Goal: Task Accomplishment & Management: Complete application form

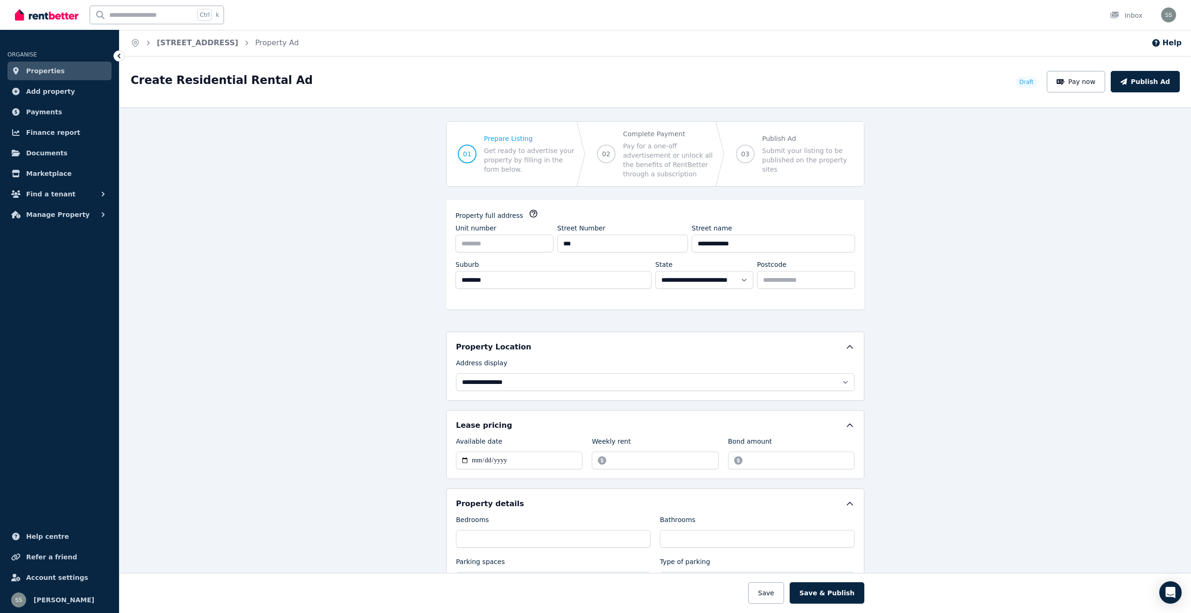
select select "***"
select select "**********"
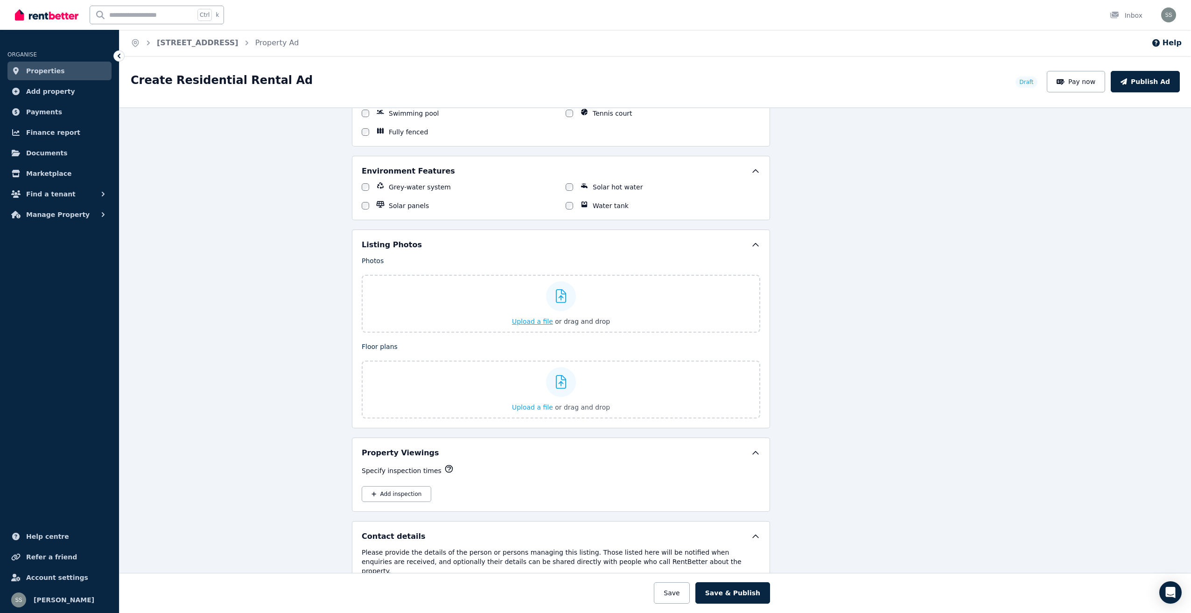
click at [530, 320] on span "Upload a file" at bounding box center [532, 321] width 41 height 7
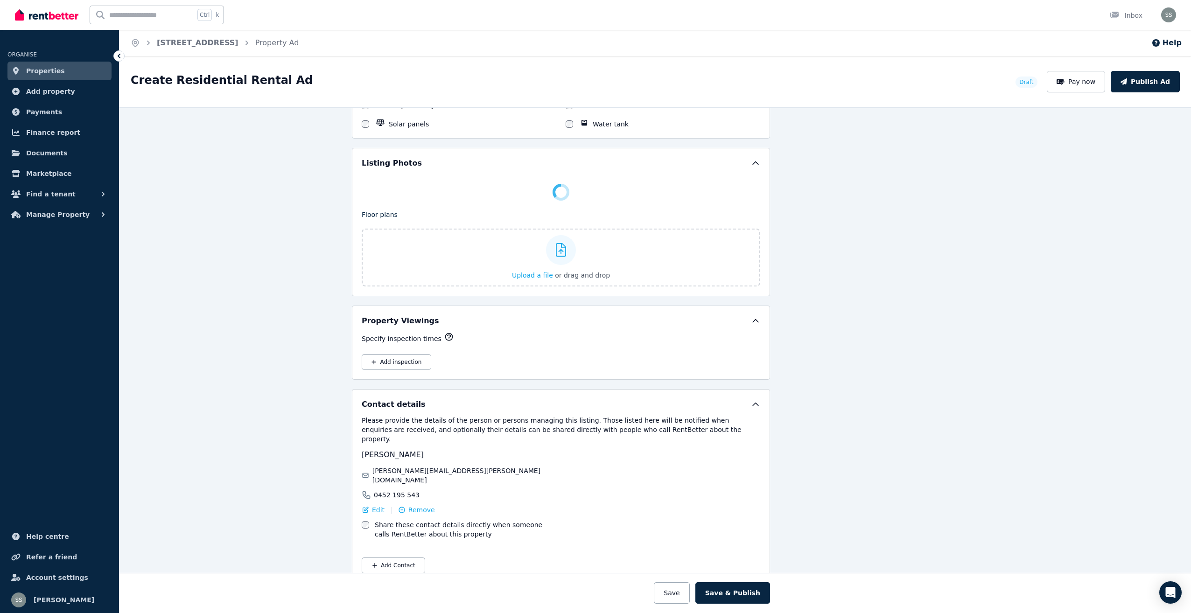
scroll to position [1193, 98]
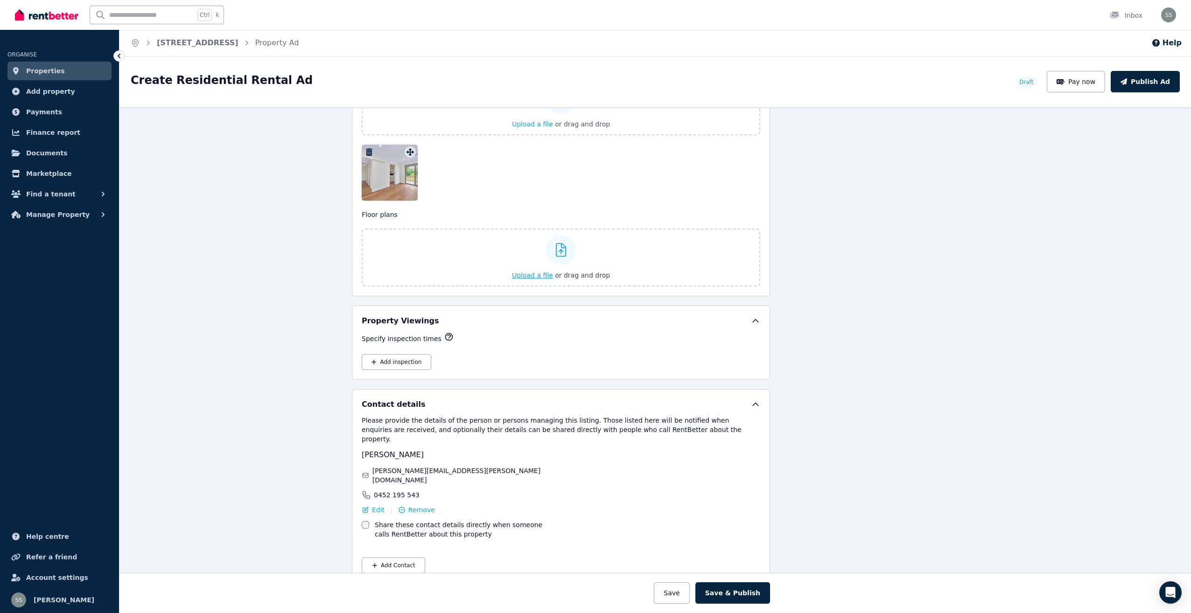
click at [536, 275] on span "Upload a file" at bounding box center [532, 275] width 41 height 7
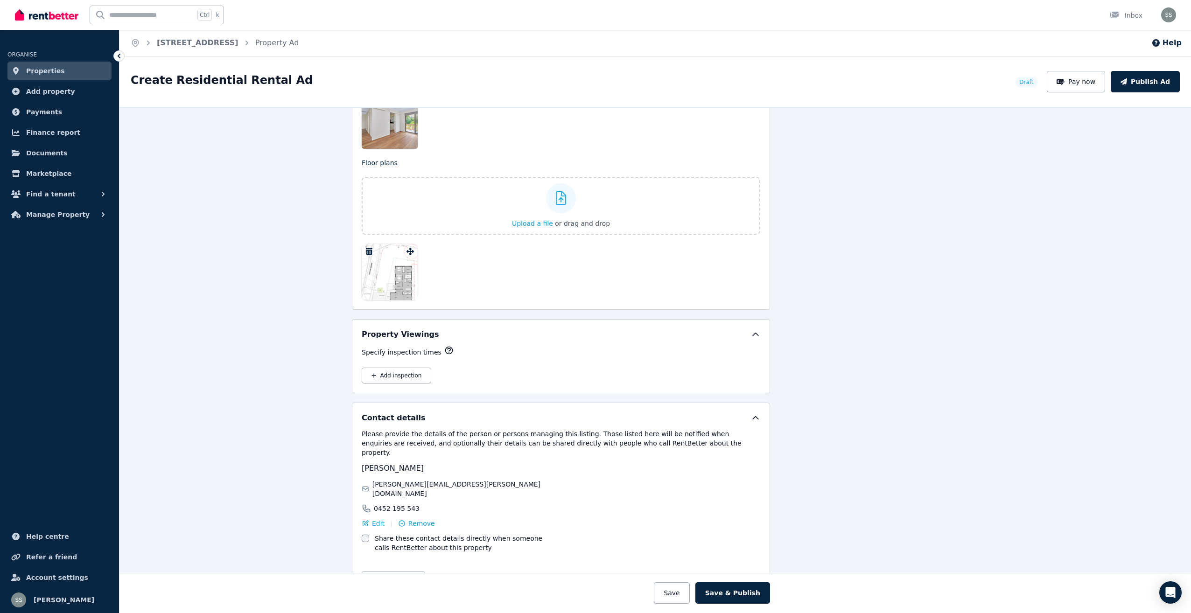
scroll to position [1258, 98]
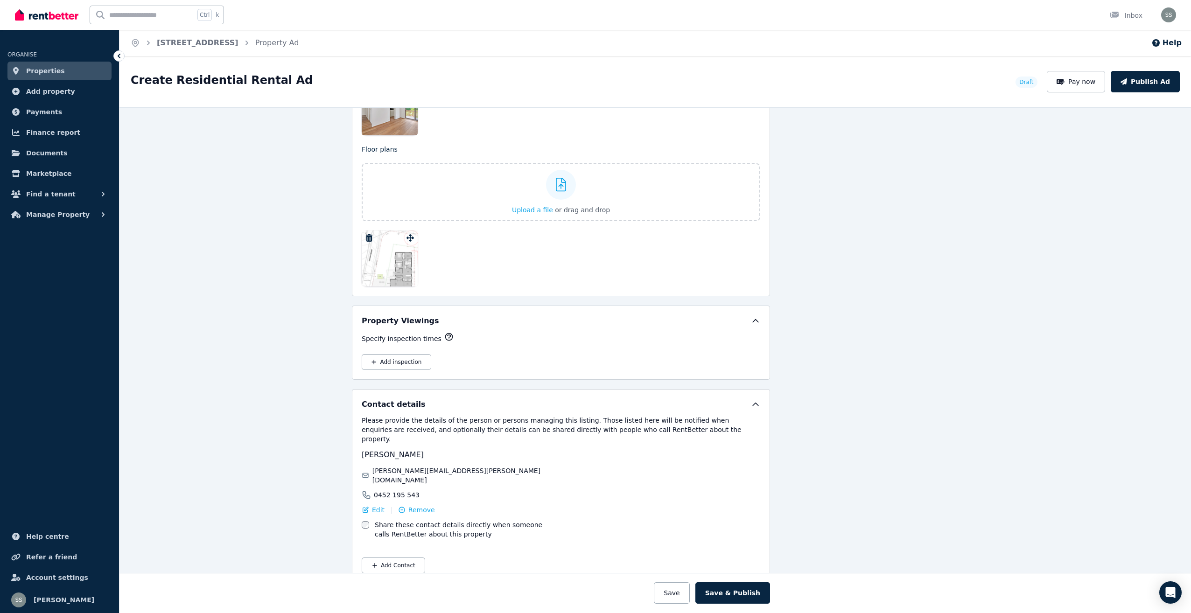
click at [682, 591] on button "Save" at bounding box center [671, 593] width 35 height 21
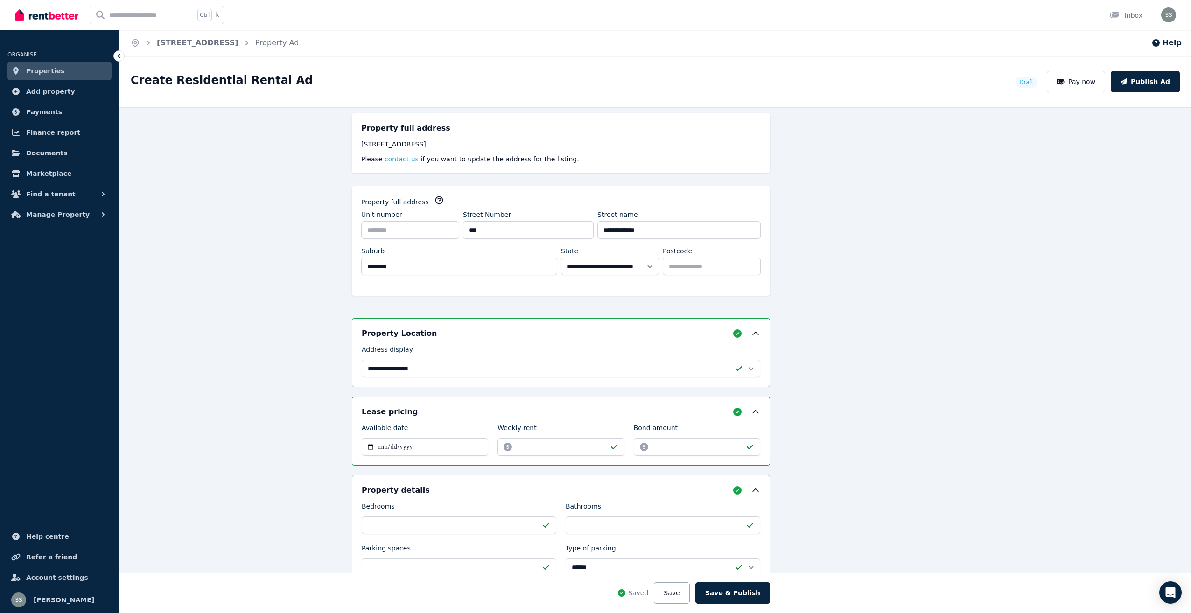
scroll to position [0, 98]
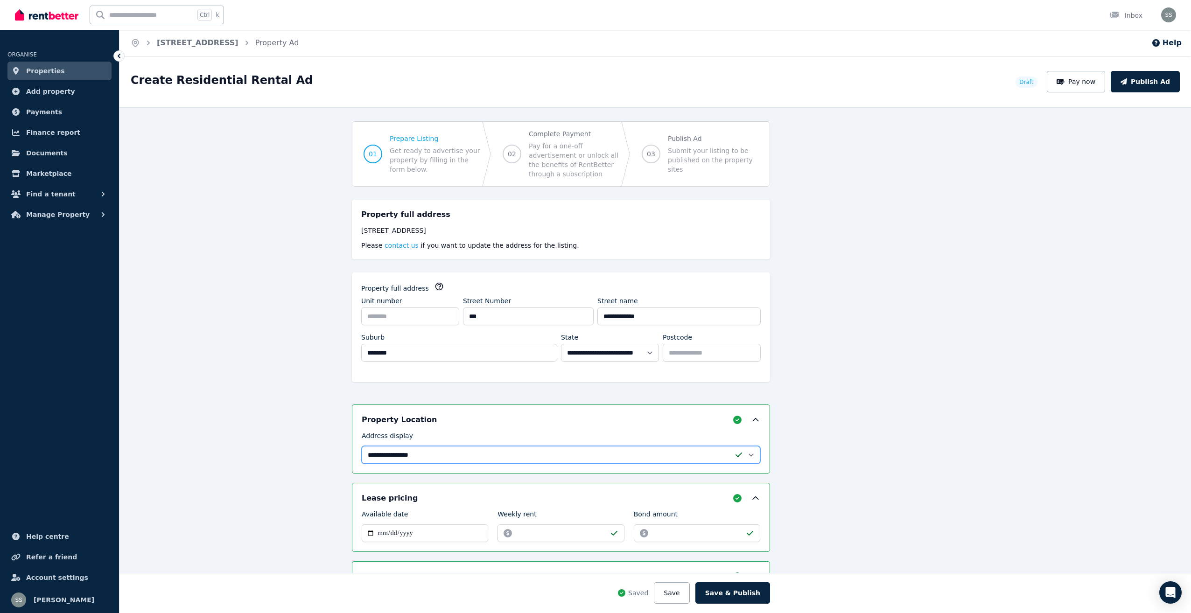
click at [745, 454] on select "**********" at bounding box center [561, 455] width 399 height 18
select select "**********"
click at [362, 446] on select "**********" at bounding box center [561, 455] width 399 height 18
click at [895, 404] on div "**********" at bounding box center [655, 360] width 1072 height 506
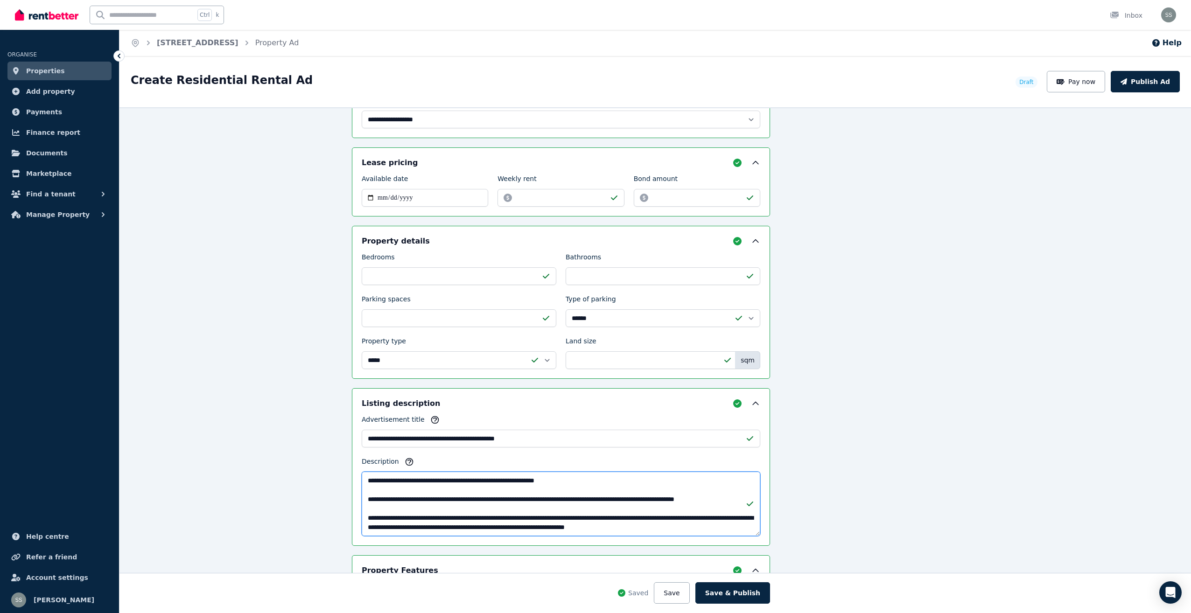
scroll to position [584, 98]
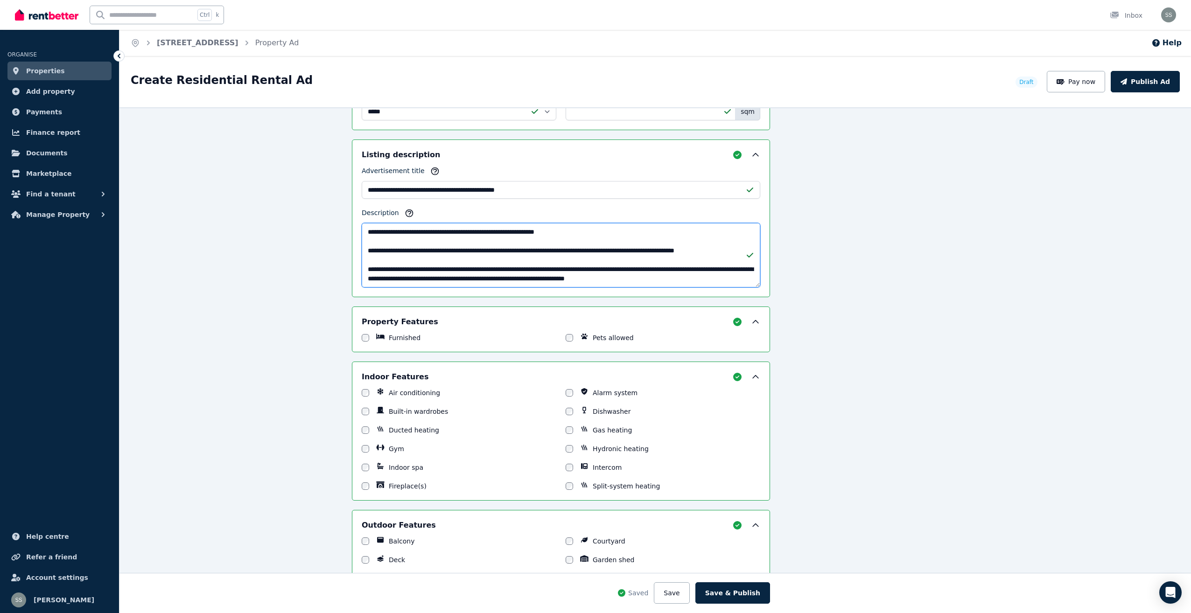
drag, startPoint x: 528, startPoint y: 261, endPoint x: 574, endPoint y: 272, distance: 47.3
click at [518, 302] on div "**********" at bounding box center [561, 473] width 418 height 1307
click at [564, 272] on textarea "Description" at bounding box center [561, 255] width 399 height 64
click at [502, 258] on textarea "Description" at bounding box center [561, 255] width 399 height 64
click at [492, 247] on textarea "Description" at bounding box center [561, 255] width 399 height 64
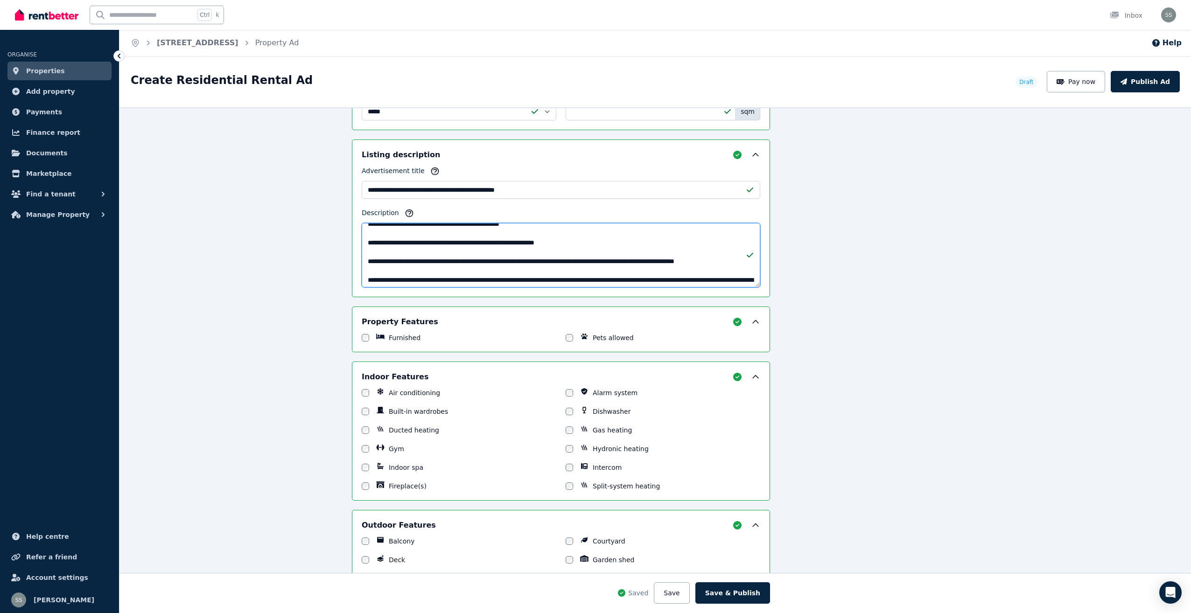
scroll to position [392, 0]
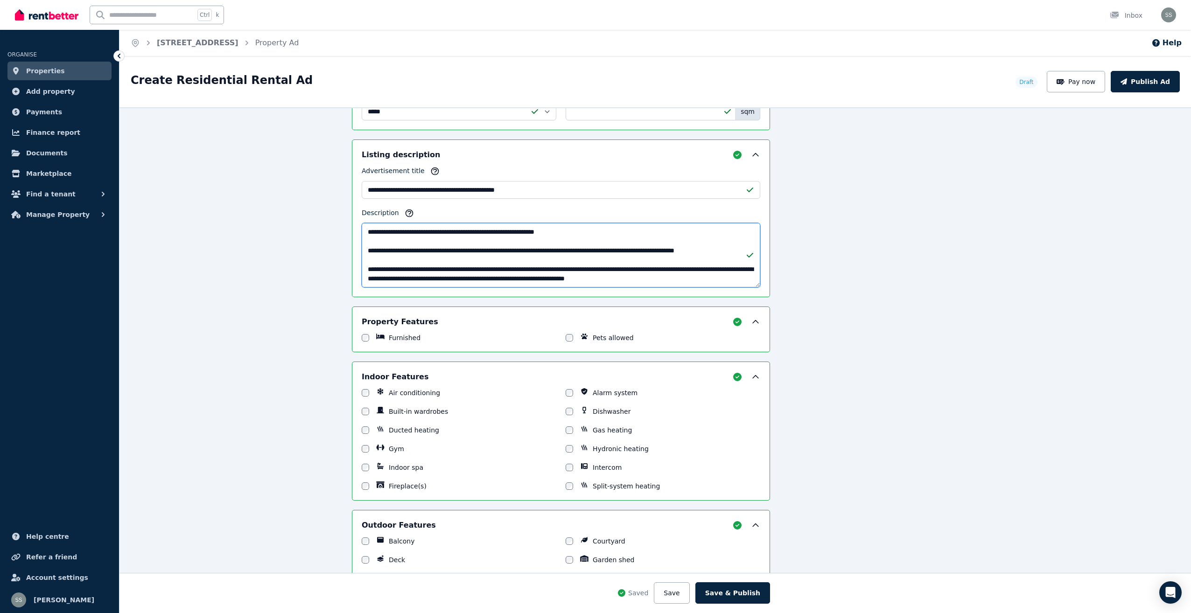
drag, startPoint x: 567, startPoint y: 268, endPoint x: 605, endPoint y: 268, distance: 37.8
click at [571, 268] on textarea "Description" at bounding box center [561, 255] width 399 height 64
click at [569, 267] on textarea "Description" at bounding box center [561, 255] width 399 height 64
drag, startPoint x: 726, startPoint y: 269, endPoint x: 738, endPoint y: 270, distance: 12.2
click at [739, 270] on textarea "Description" at bounding box center [561, 255] width 399 height 64
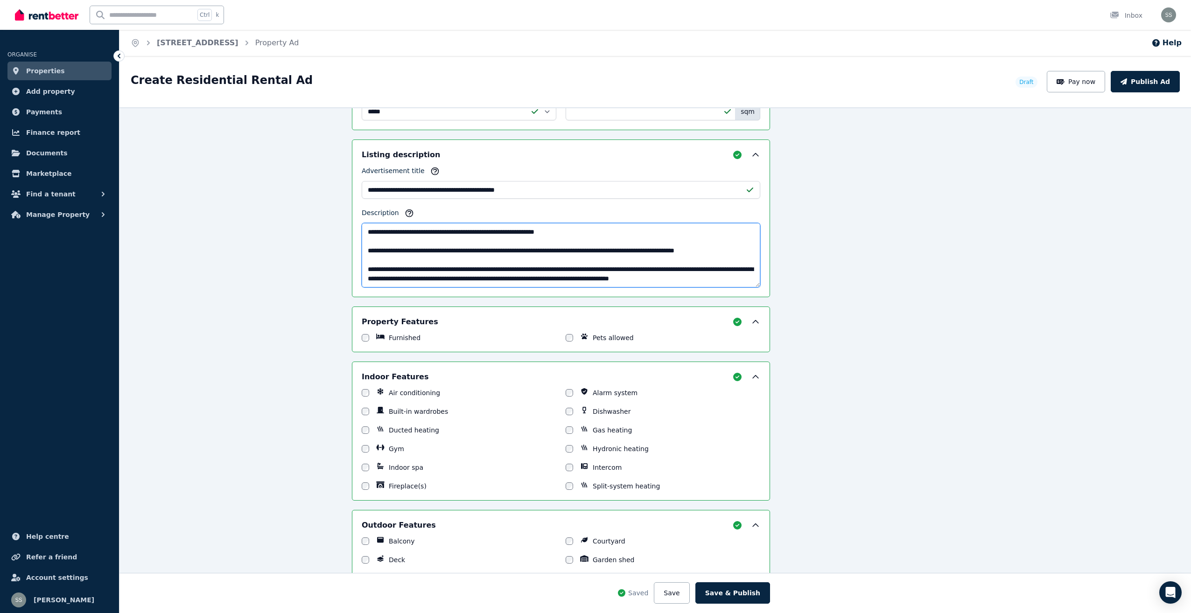
click at [730, 269] on textarea "Description" at bounding box center [561, 255] width 399 height 64
drag, startPoint x: 726, startPoint y: 268, endPoint x: 759, endPoint y: 280, distance: 35.1
click at [748, 271] on textarea "Description" at bounding box center [561, 255] width 399 height 64
click at [709, 266] on textarea "Description" at bounding box center [561, 255] width 399 height 64
drag, startPoint x: 725, startPoint y: 267, endPoint x: 740, endPoint y: 267, distance: 14.9
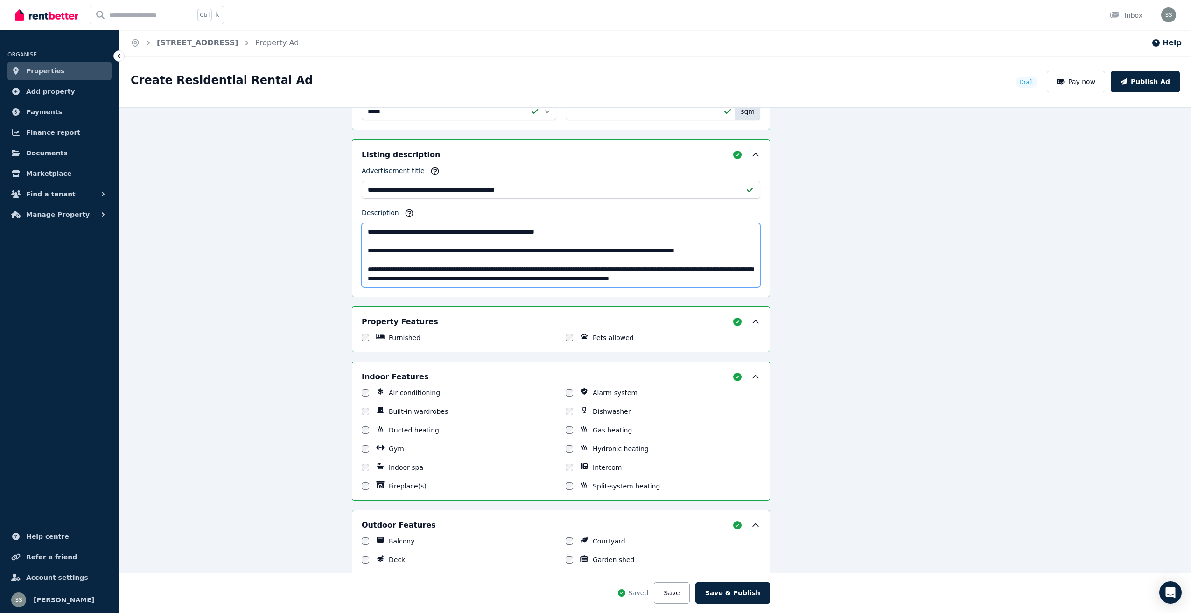
click at [740, 267] on textarea "Description" at bounding box center [561, 255] width 399 height 64
click at [733, 271] on textarea "Description" at bounding box center [561, 255] width 399 height 64
drag, startPoint x: 725, startPoint y: 267, endPoint x: 676, endPoint y: 252, distance: 51.1
click at [740, 266] on textarea "Description" at bounding box center [561, 255] width 399 height 64
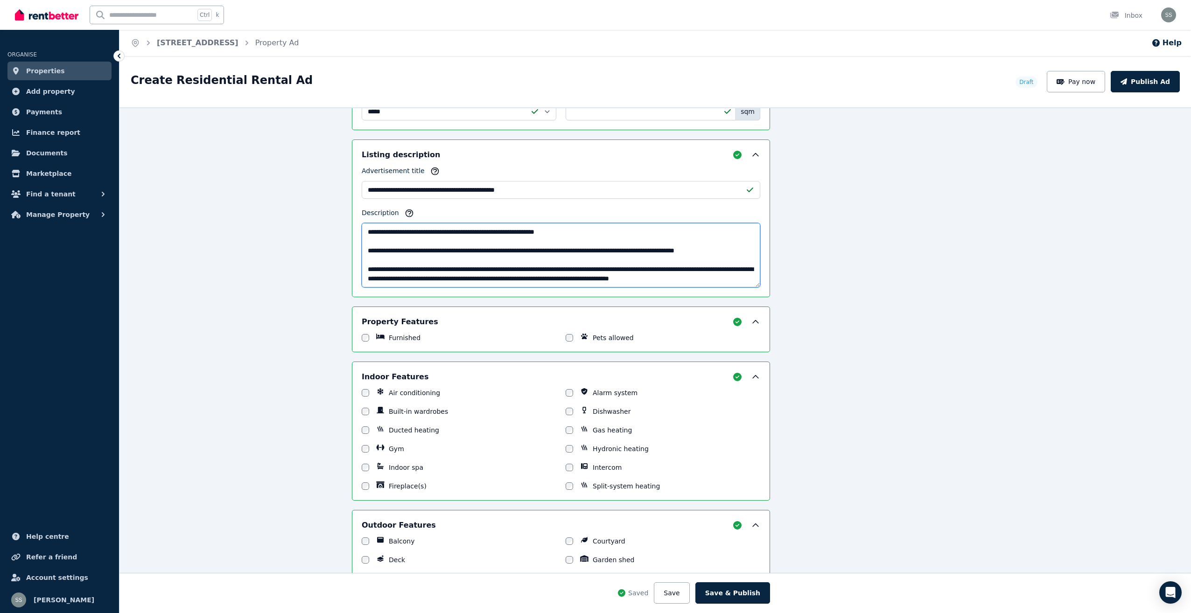
drag, startPoint x: 408, startPoint y: 279, endPoint x: 454, endPoint y: 281, distance: 46.3
click at [408, 280] on textarea "Description" at bounding box center [561, 255] width 399 height 64
drag, startPoint x: 501, startPoint y: 277, endPoint x: 552, endPoint y: 287, distance: 51.3
click at [506, 280] on textarea "Description" at bounding box center [561, 255] width 399 height 64
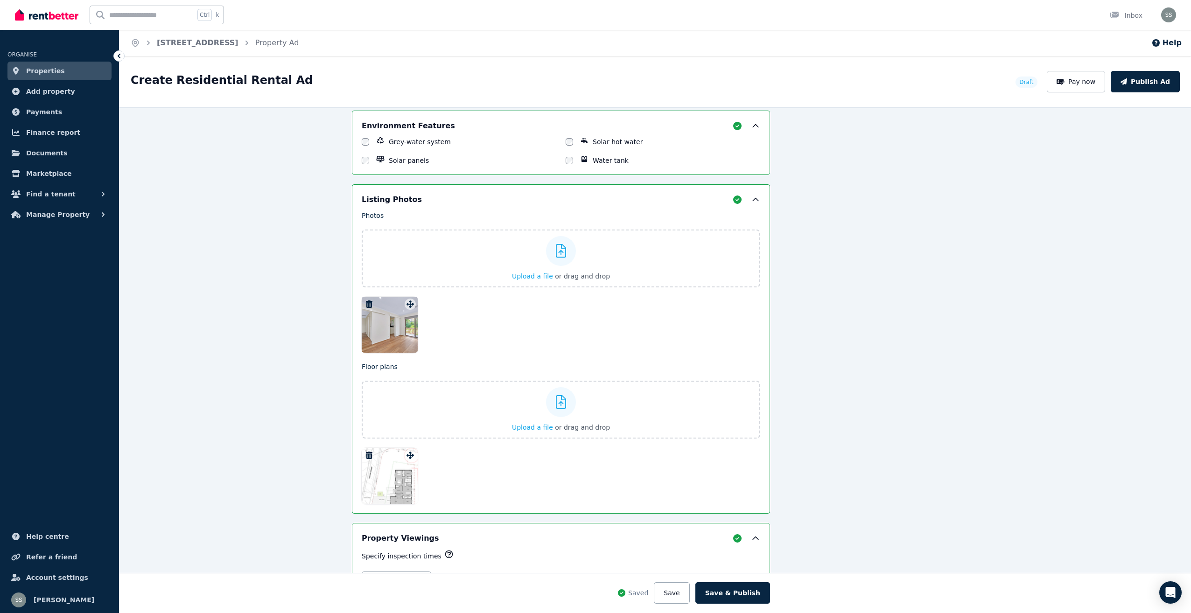
scroll to position [1331, 98]
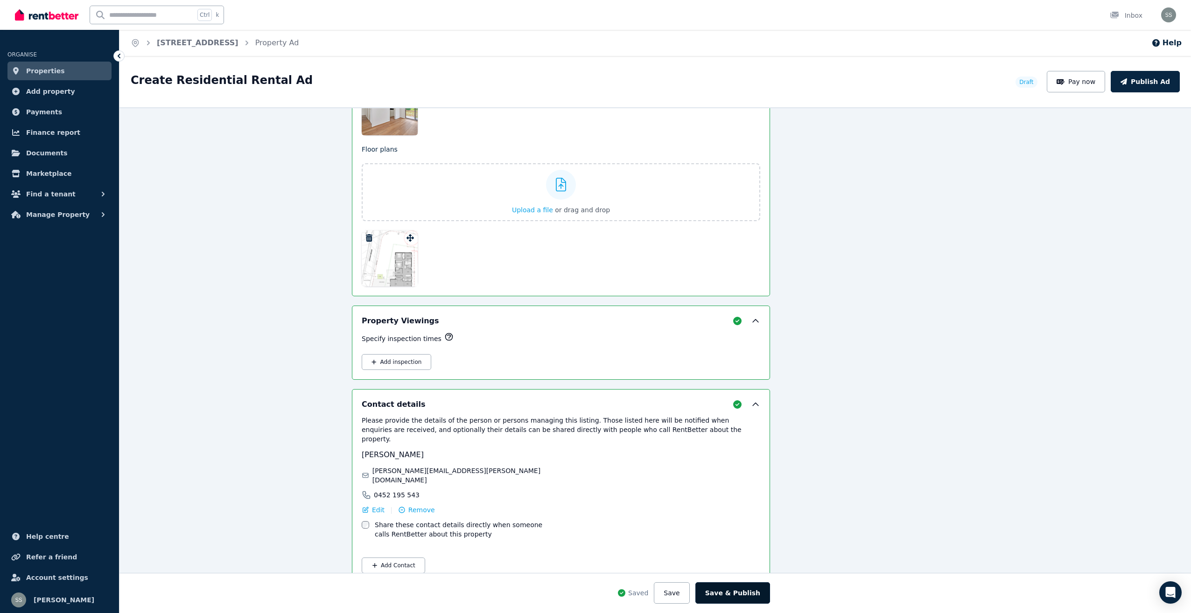
type textarea "**********"
click at [731, 593] on button "Save & Publish" at bounding box center [733, 593] width 75 height 21
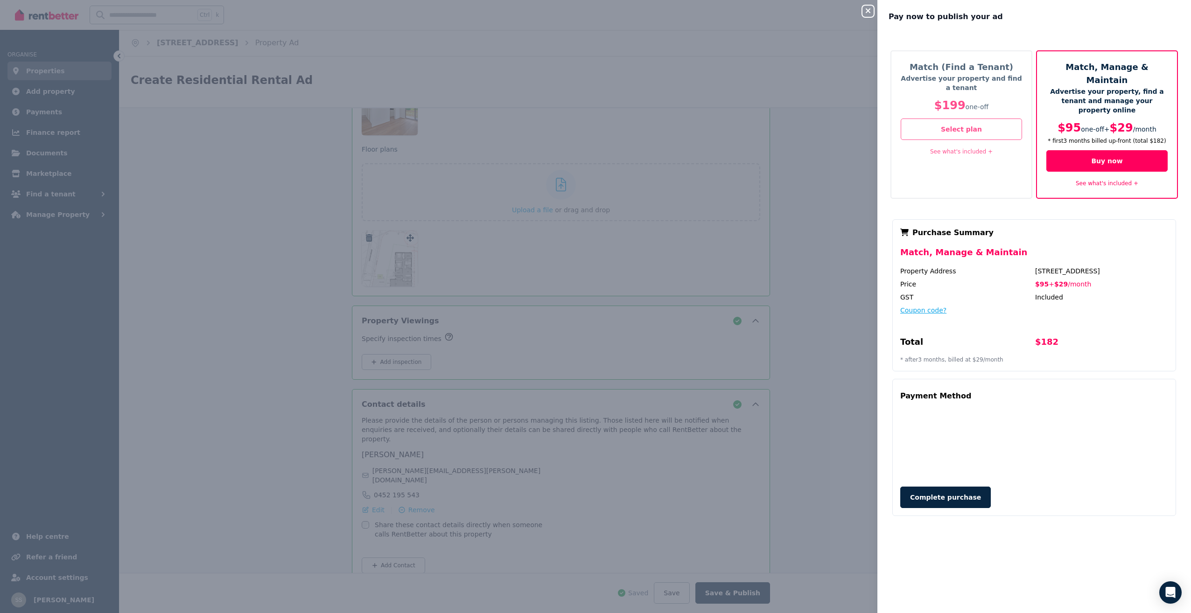
click at [933, 306] on button "Coupon code?" at bounding box center [923, 310] width 46 height 9
click at [1173, 590] on icon "Open Intercom Messenger" at bounding box center [1170, 593] width 11 height 12
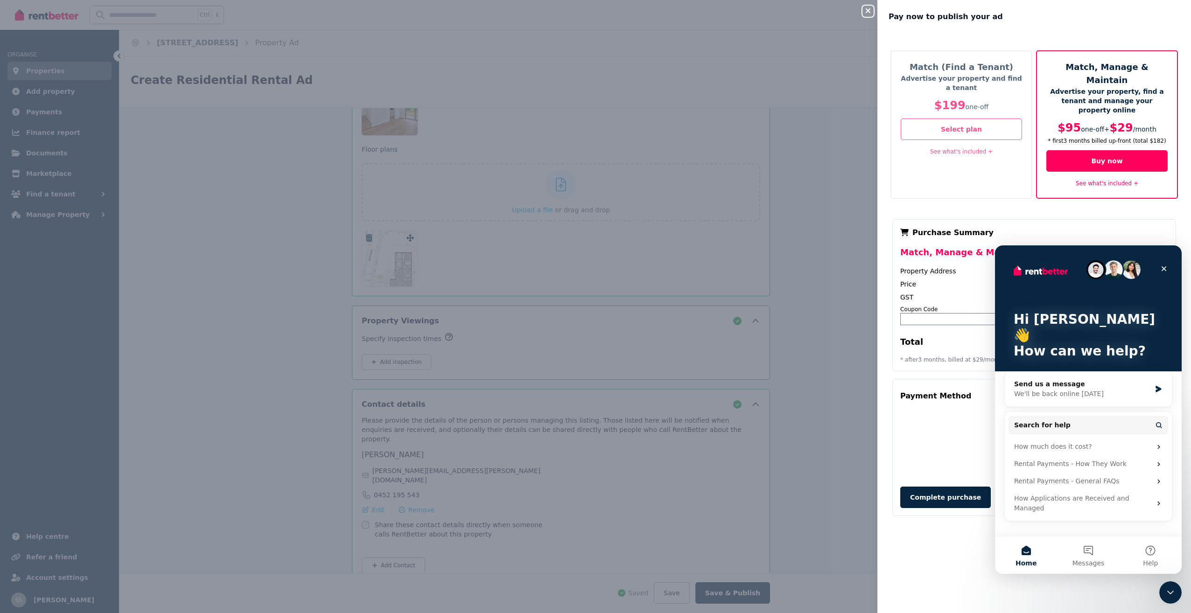
scroll to position [0, 0]
click at [1046, 389] on div "We'll be back online [DATE]" at bounding box center [1082, 394] width 137 height 10
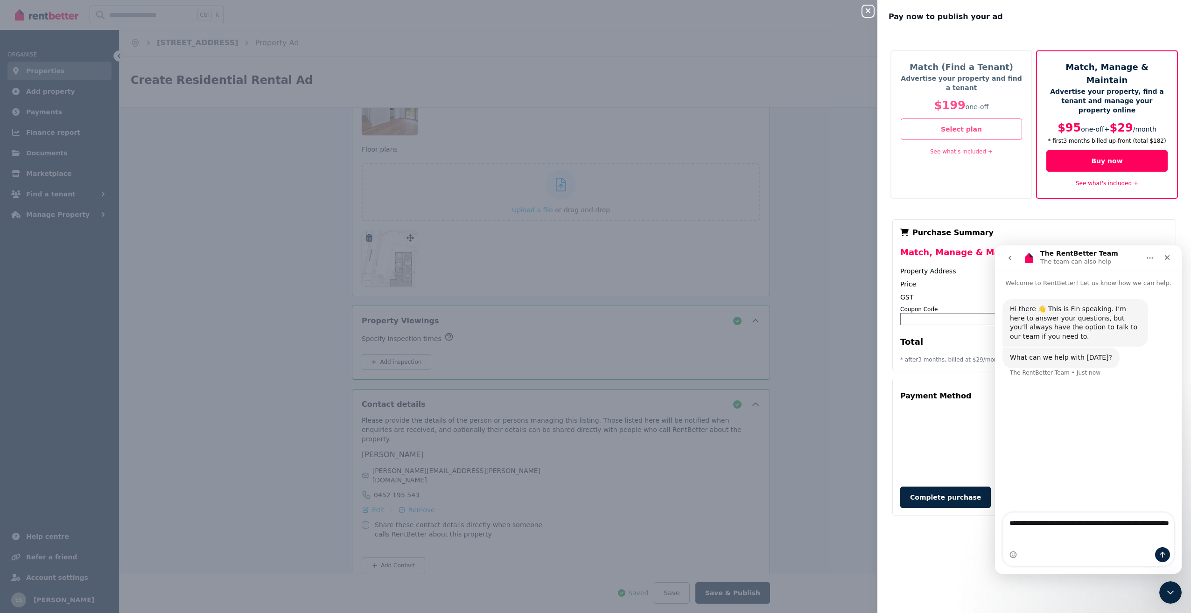
type textarea "**********"
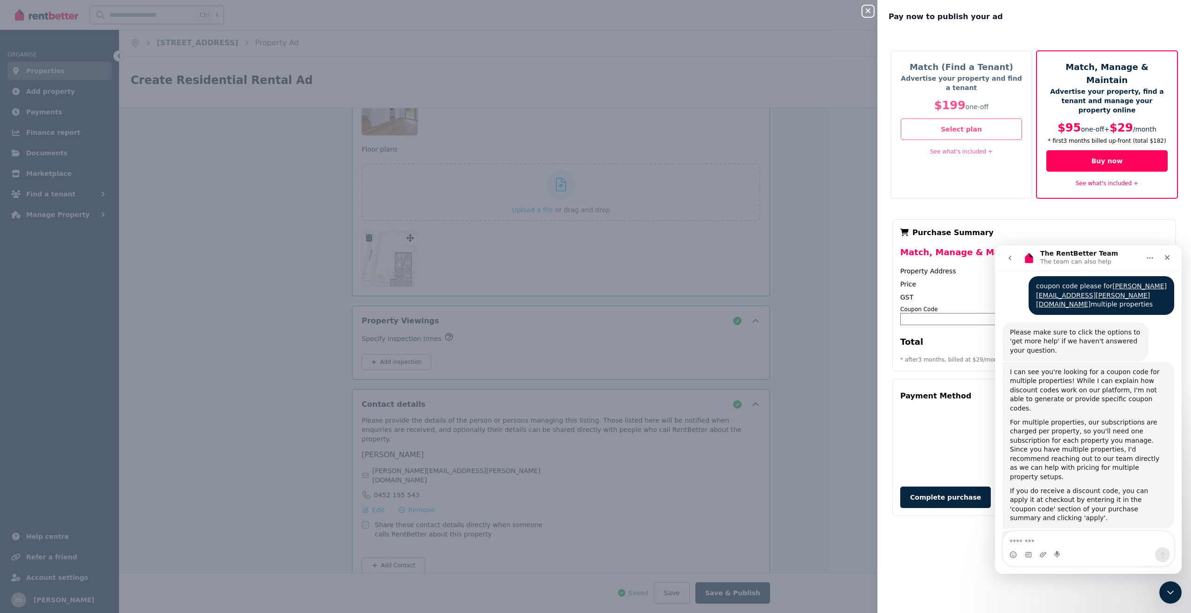
scroll to position [110, 0]
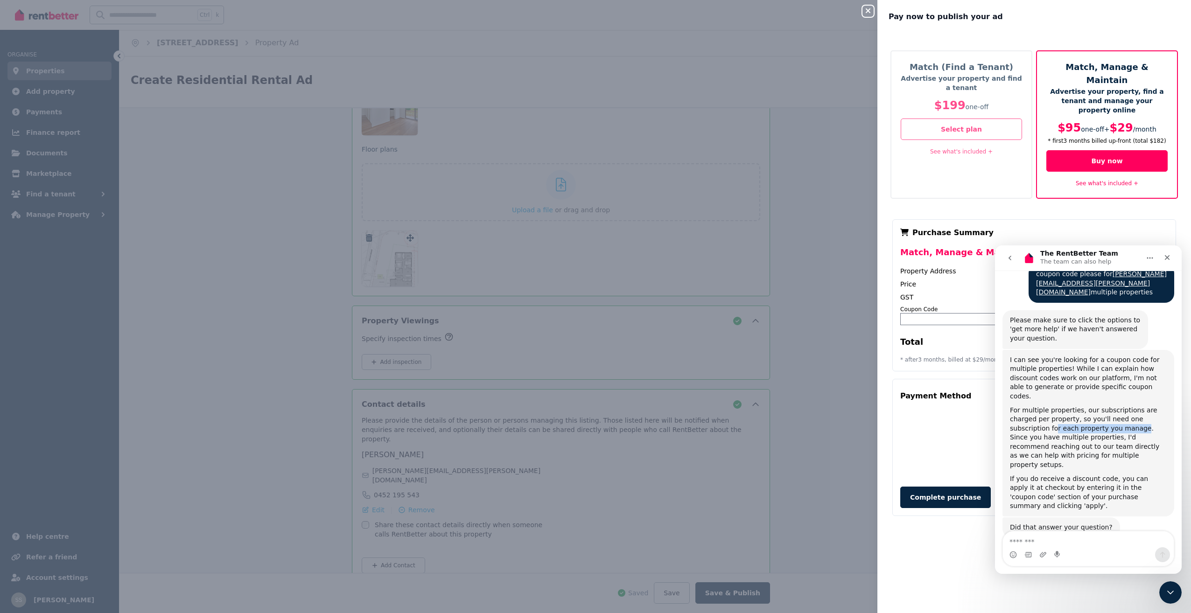
drag, startPoint x: 1053, startPoint y: 418, endPoint x: 1133, endPoint y: 418, distance: 80.3
click at [1133, 418] on div "For multiple properties, our subscriptions are charged per property, so you'll …" at bounding box center [1088, 438] width 157 height 64
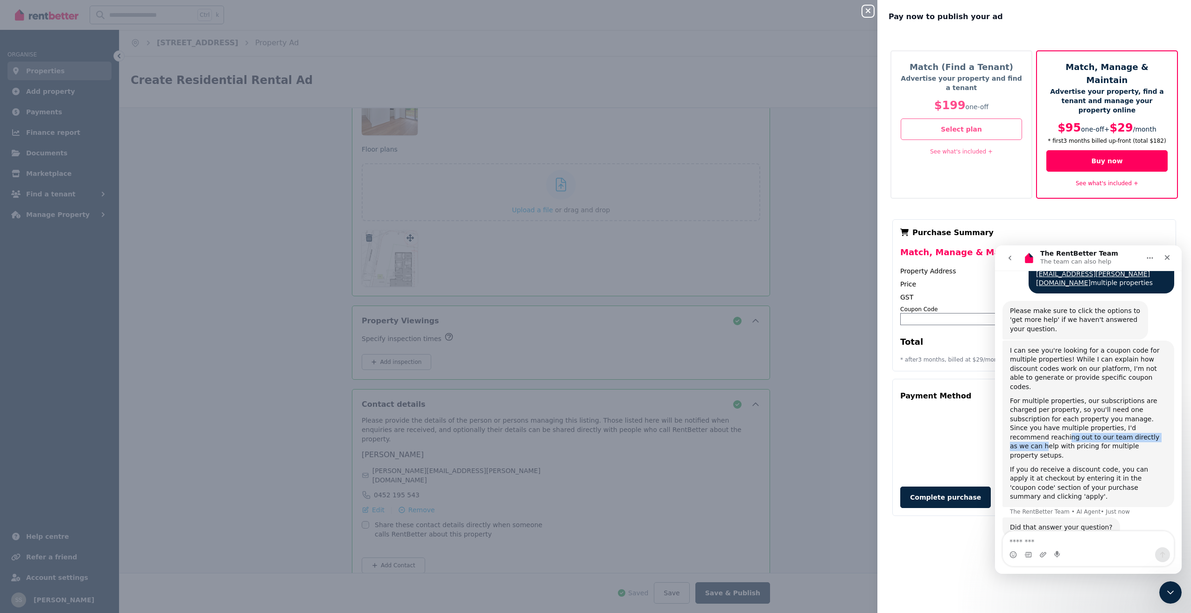
drag, startPoint x: 1028, startPoint y: 431, endPoint x: 1139, endPoint y: 431, distance: 110.6
click at [1139, 431] on div "For multiple properties, our subscriptions are charged per property, so you'll …" at bounding box center [1088, 429] width 157 height 64
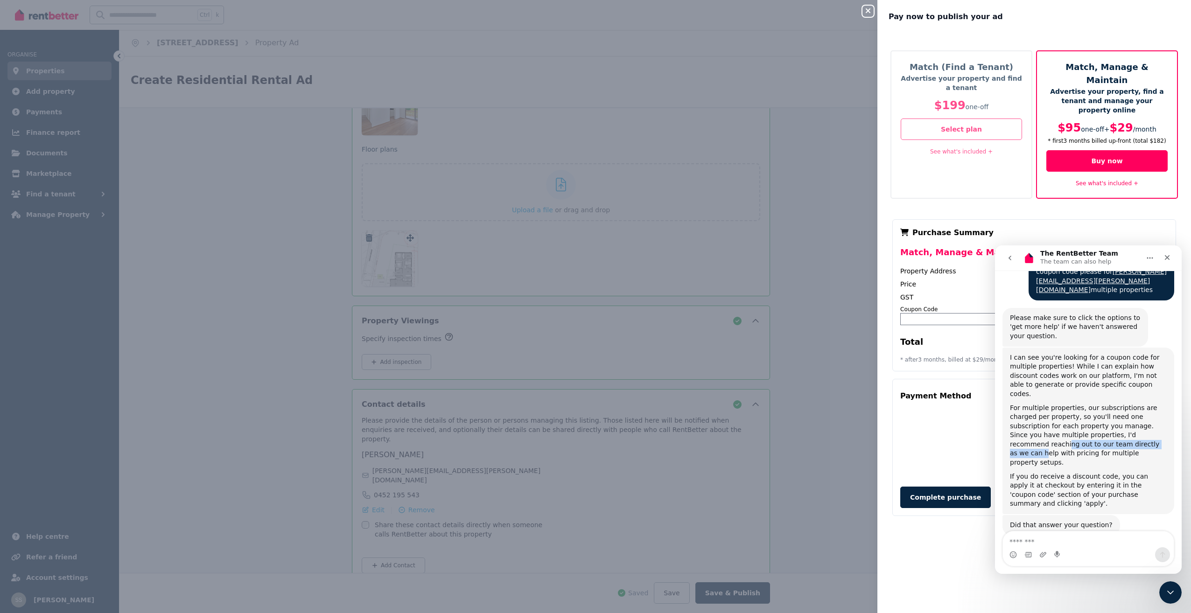
scroll to position [110, 0]
drag, startPoint x: 1012, startPoint y: 461, endPoint x: 1126, endPoint y: 461, distance: 113.9
click at [1126, 475] on div "If you do receive a discount code, you can apply it at checkout by entering it …" at bounding box center [1088, 493] width 157 height 36
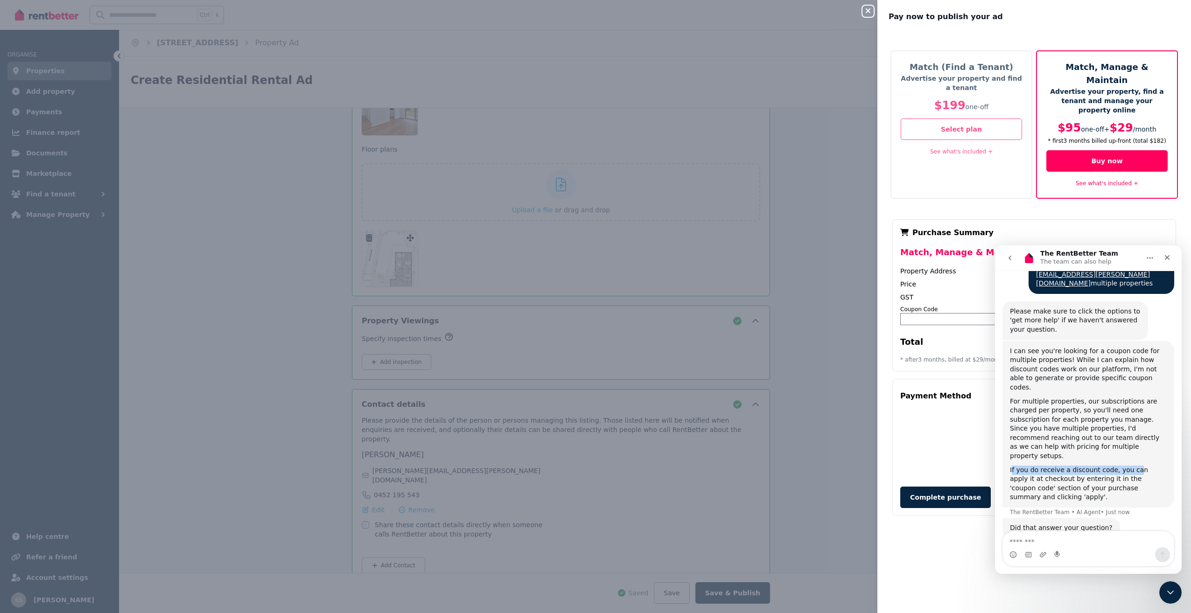
scroll to position [119, 0]
drag, startPoint x: 1126, startPoint y: 461, endPoint x: 1082, endPoint y: 467, distance: 45.2
click at [1082, 467] on div "If you do receive a discount code, you can apply it at checkout by entering it …" at bounding box center [1088, 483] width 157 height 36
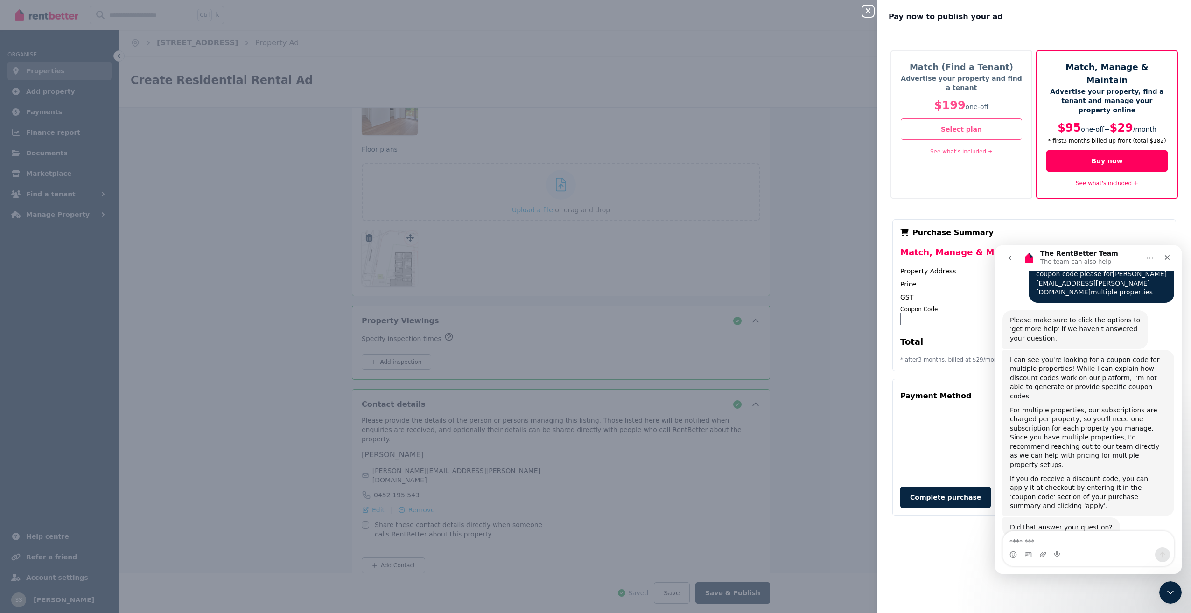
click at [956, 306] on div "Coupon Code Apply" at bounding box center [1034, 317] width 268 height 22
click at [943, 280] on div "Price" at bounding box center [966, 284] width 133 height 9
click at [1167, 254] on icon "Close" at bounding box center [1167, 257] width 7 height 7
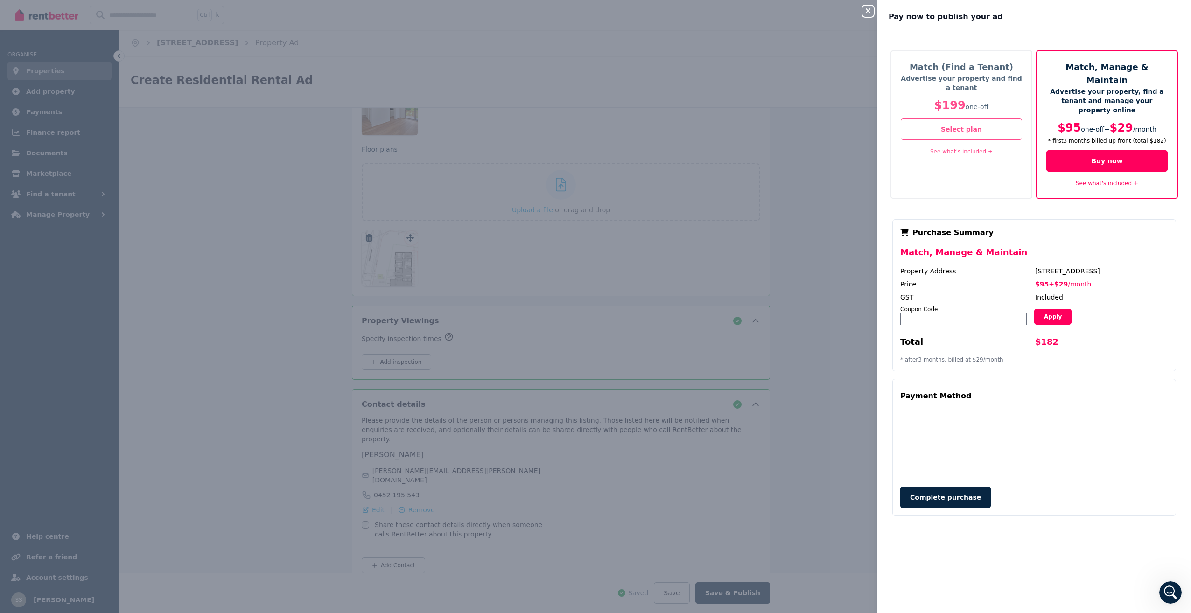
scroll to position [126, 0]
click at [957, 487] on button "Complete purchase" at bounding box center [945, 497] width 91 height 21
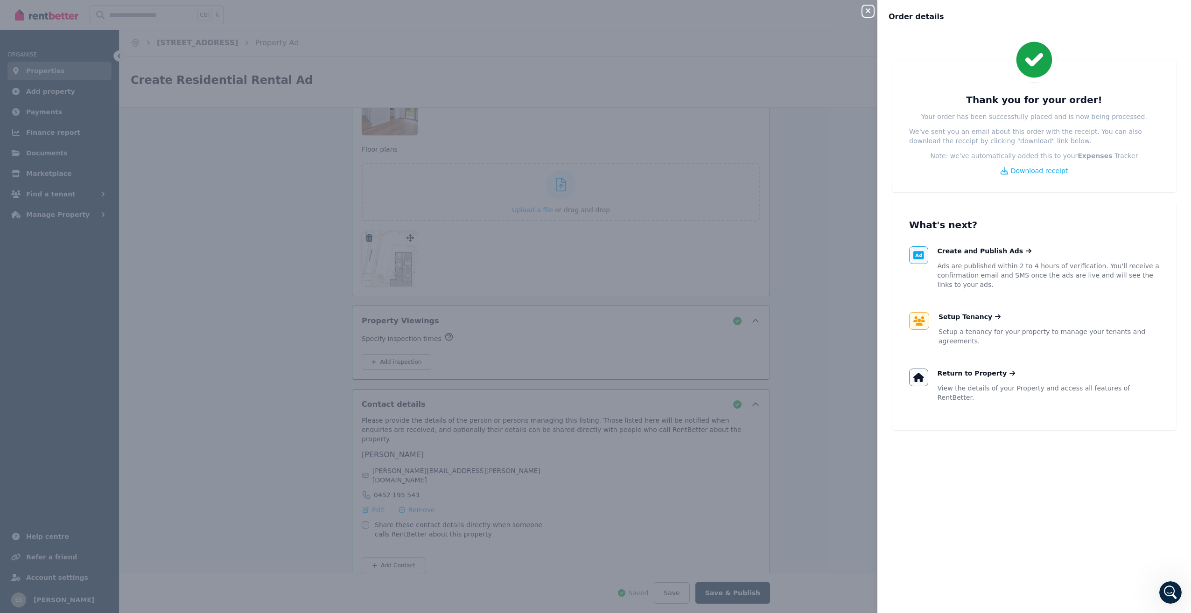
drag, startPoint x: 781, startPoint y: 422, endPoint x: 776, endPoint y: 420, distance: 5.5
click at [778, 422] on div "Close panel Order details Thank you for your order! Your order has been success…" at bounding box center [595, 306] width 1191 height 613
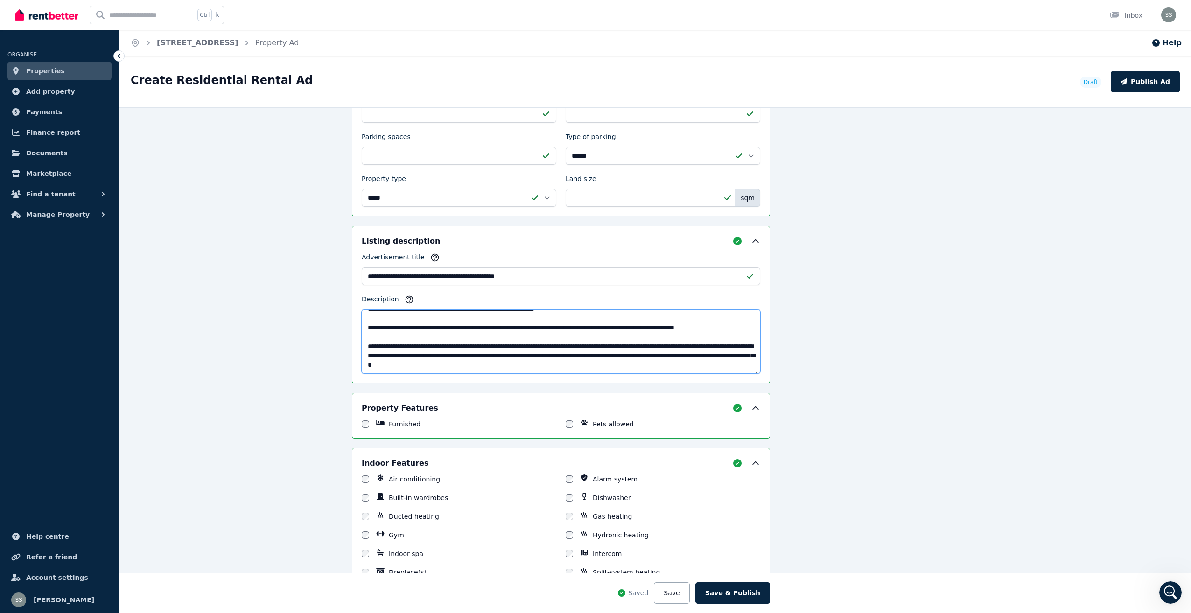
scroll to position [1331, 98]
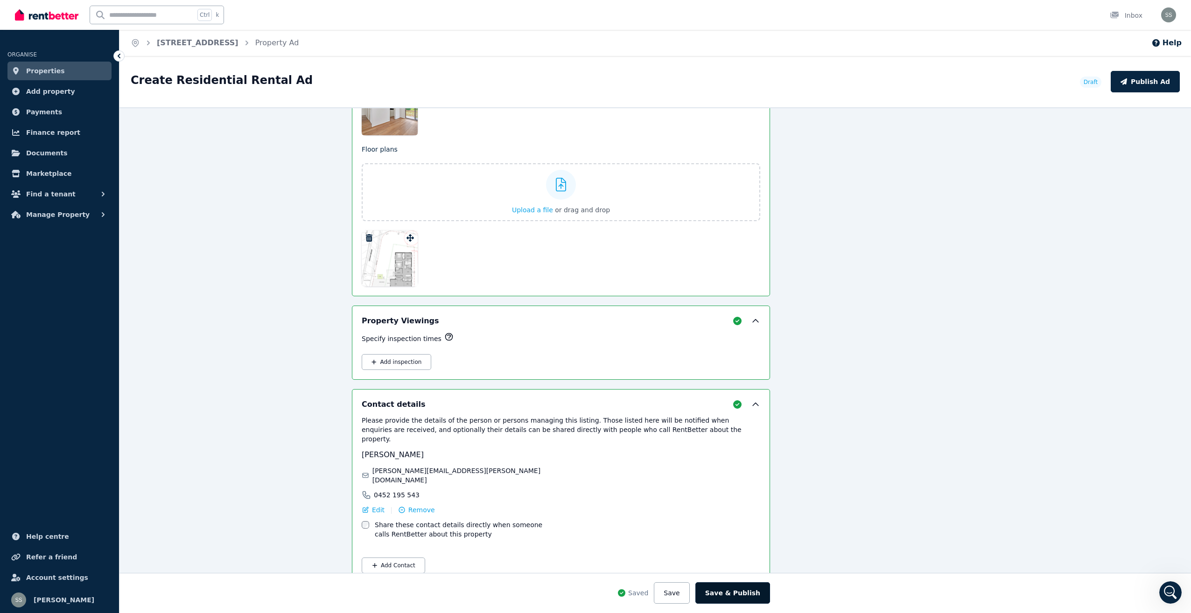
click at [740, 589] on button "Save & Publish" at bounding box center [733, 593] width 75 height 21
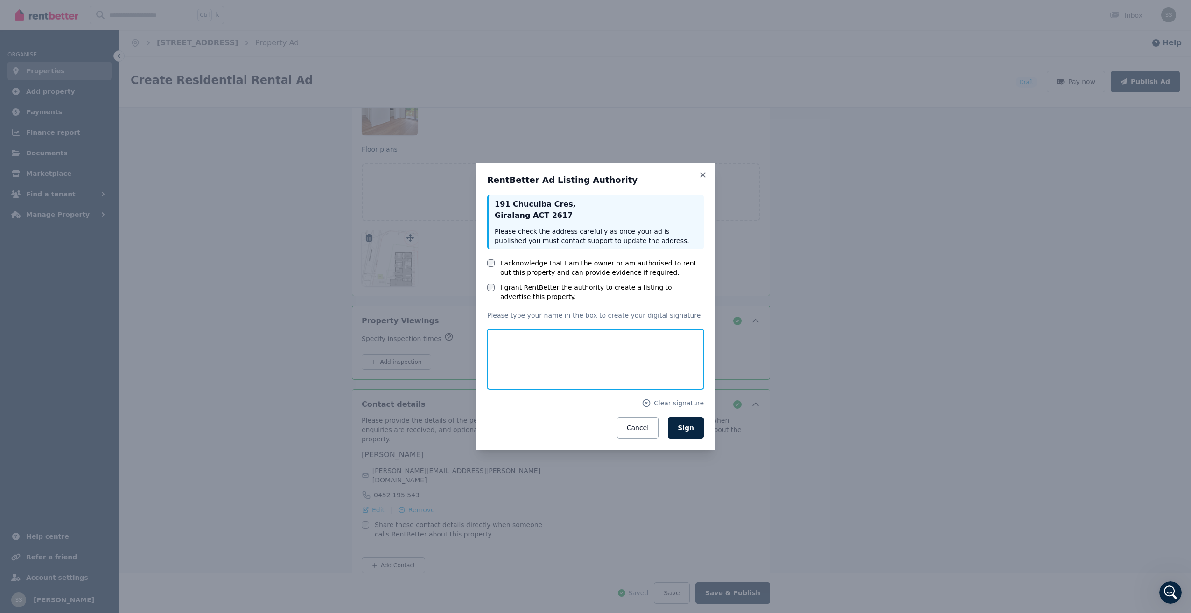
drag, startPoint x: 559, startPoint y: 350, endPoint x: 566, endPoint y: 350, distance: 6.6
click at [560, 350] on input "text" at bounding box center [595, 360] width 217 height 60
type input "**********"
click at [691, 427] on span "Sign" at bounding box center [686, 427] width 16 height 7
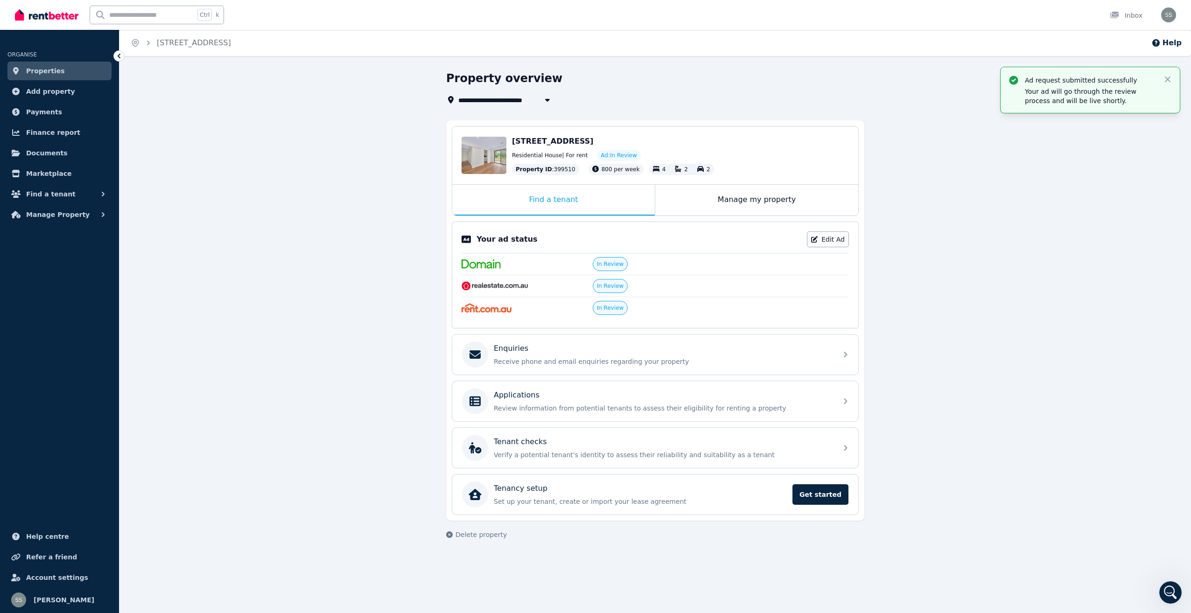
click at [48, 70] on span "Properties" at bounding box center [45, 70] width 39 height 11
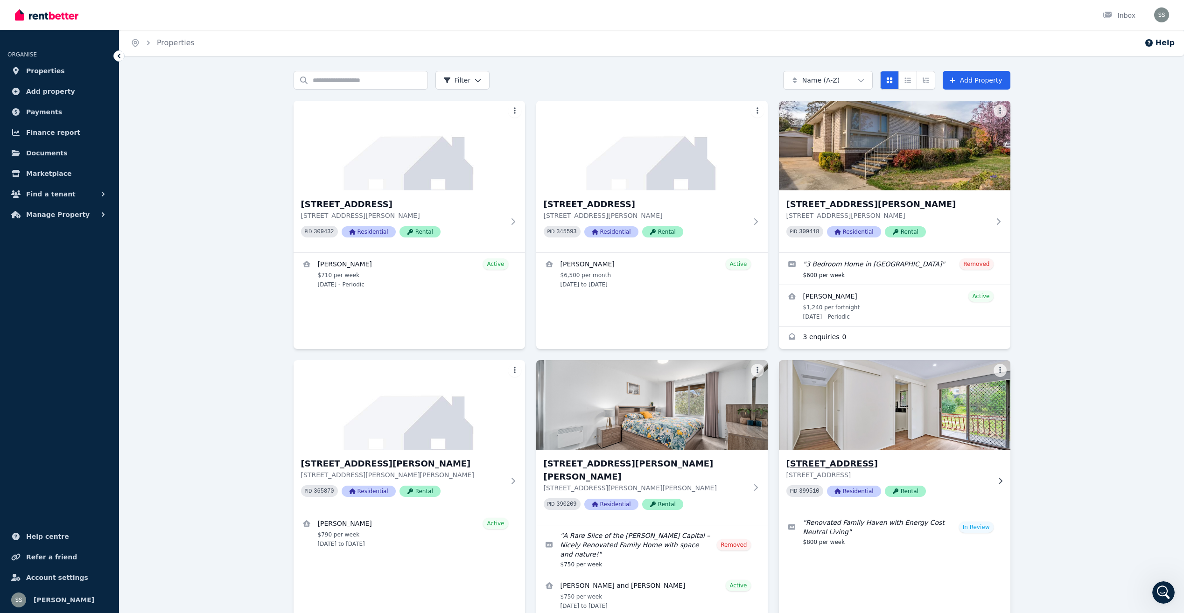
scroll to position [249, 0]
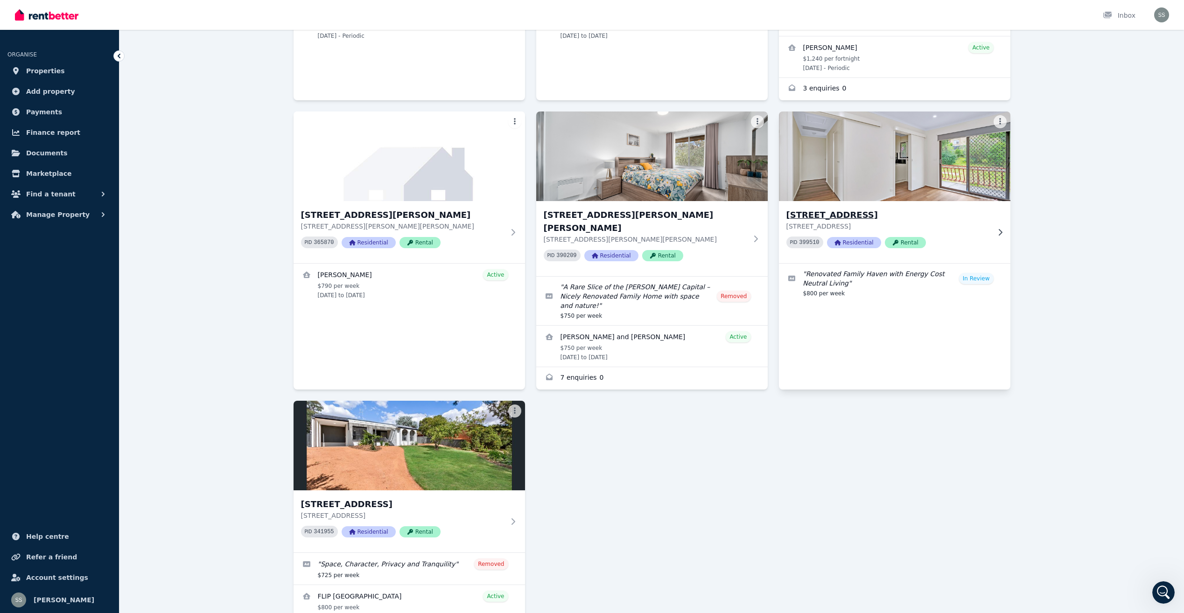
click at [874, 216] on h3 "[STREET_ADDRESS]" at bounding box center [889, 215] width 204 height 13
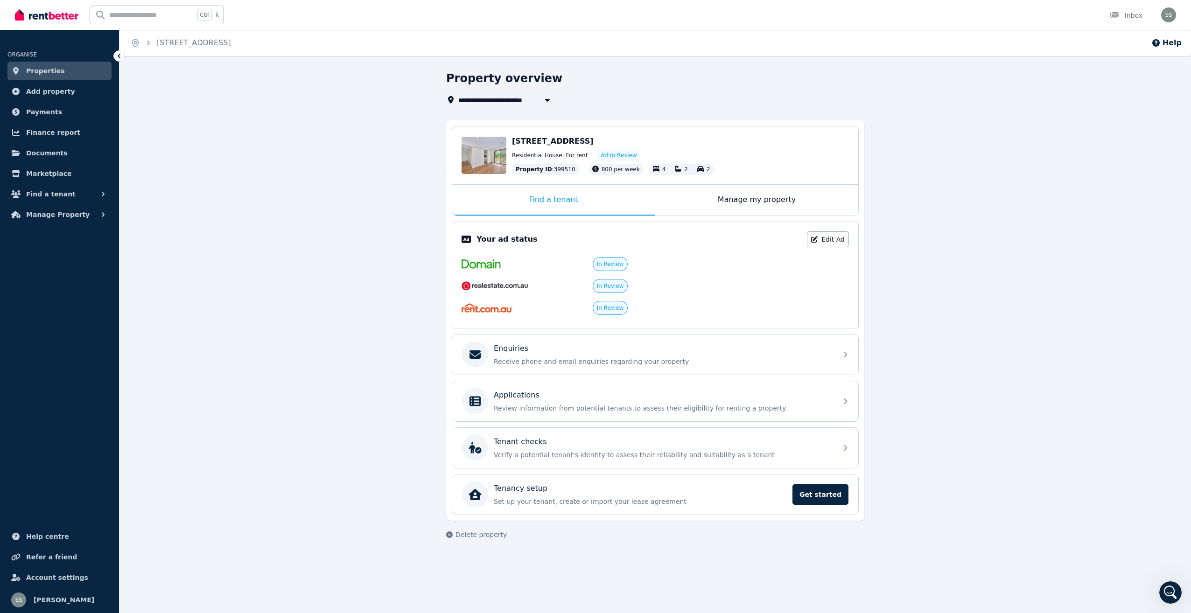
click at [45, 71] on span "Properties" at bounding box center [45, 70] width 39 height 11
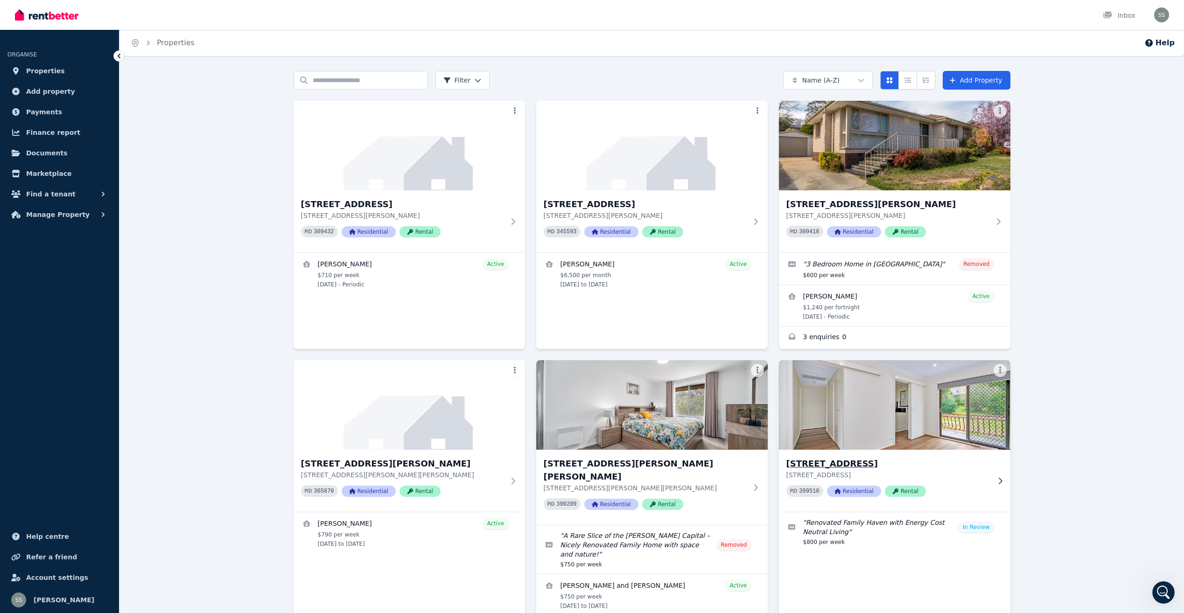
click at [856, 464] on h3 "[STREET_ADDRESS]" at bounding box center [889, 463] width 204 height 13
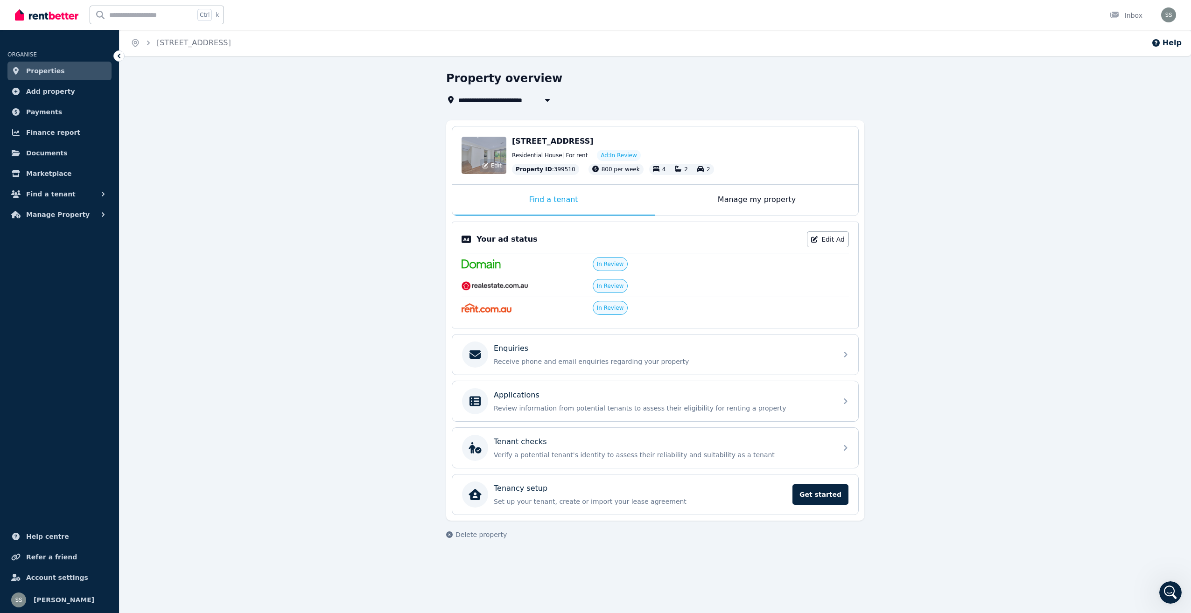
click at [492, 153] on div "Edit" at bounding box center [484, 155] width 45 height 37
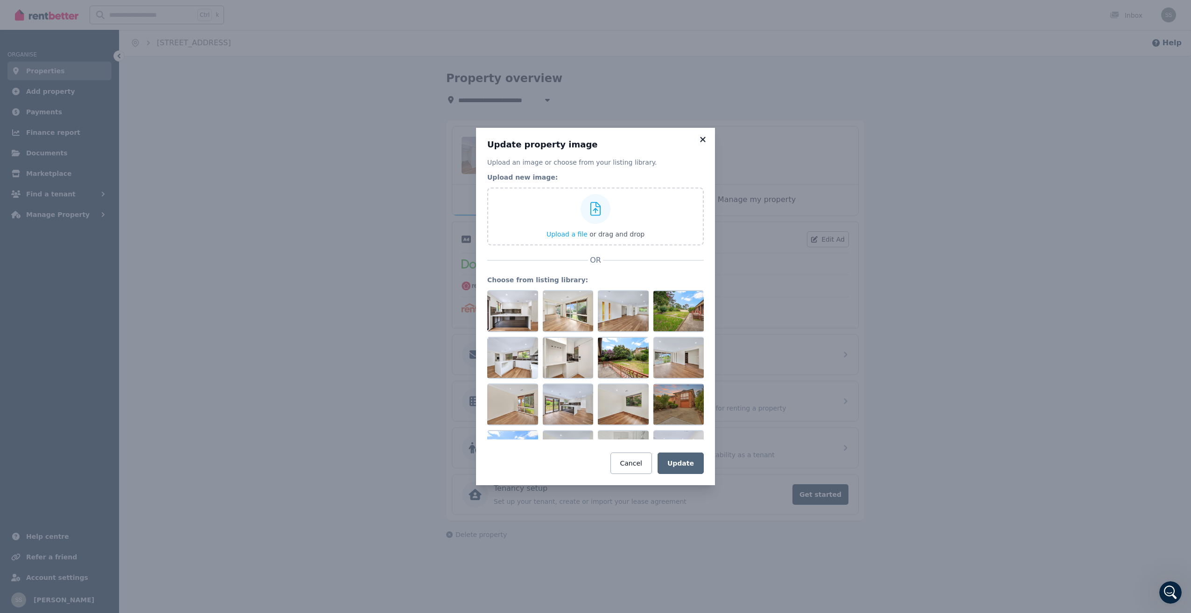
click at [702, 138] on icon at bounding box center [702, 139] width 5 height 5
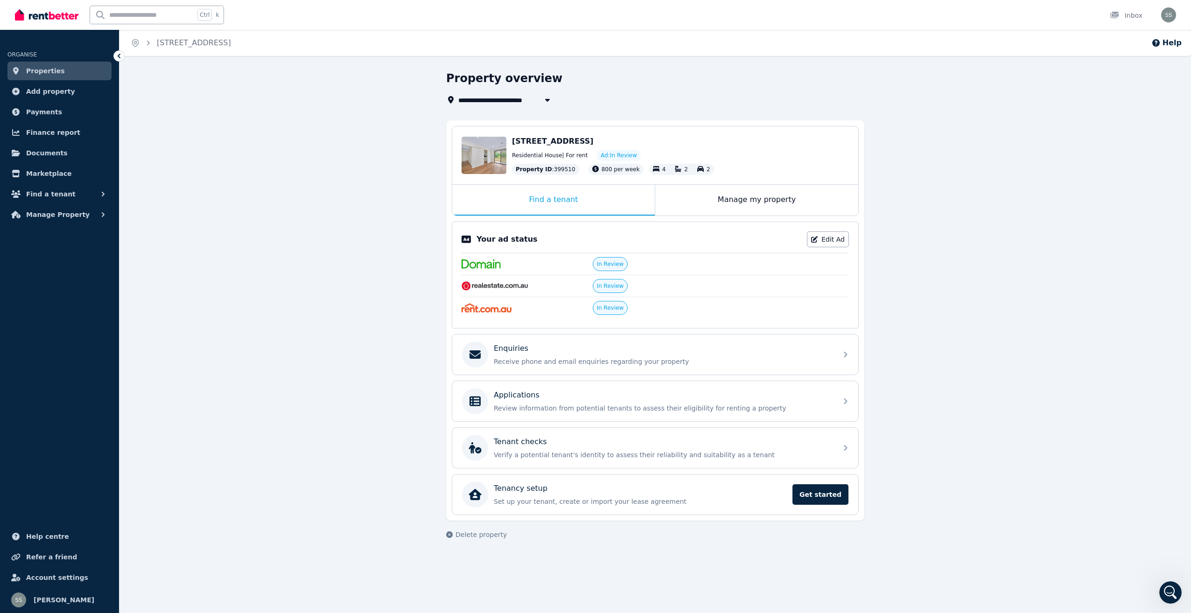
click at [44, 71] on span "Properties" at bounding box center [45, 70] width 39 height 11
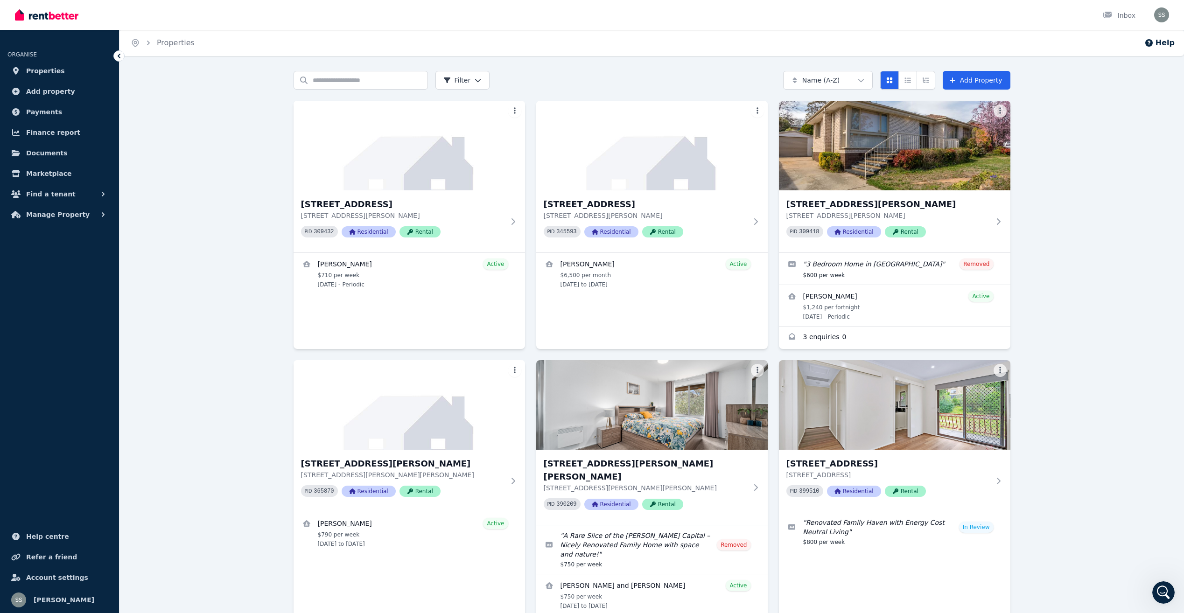
scroll to position [249, 0]
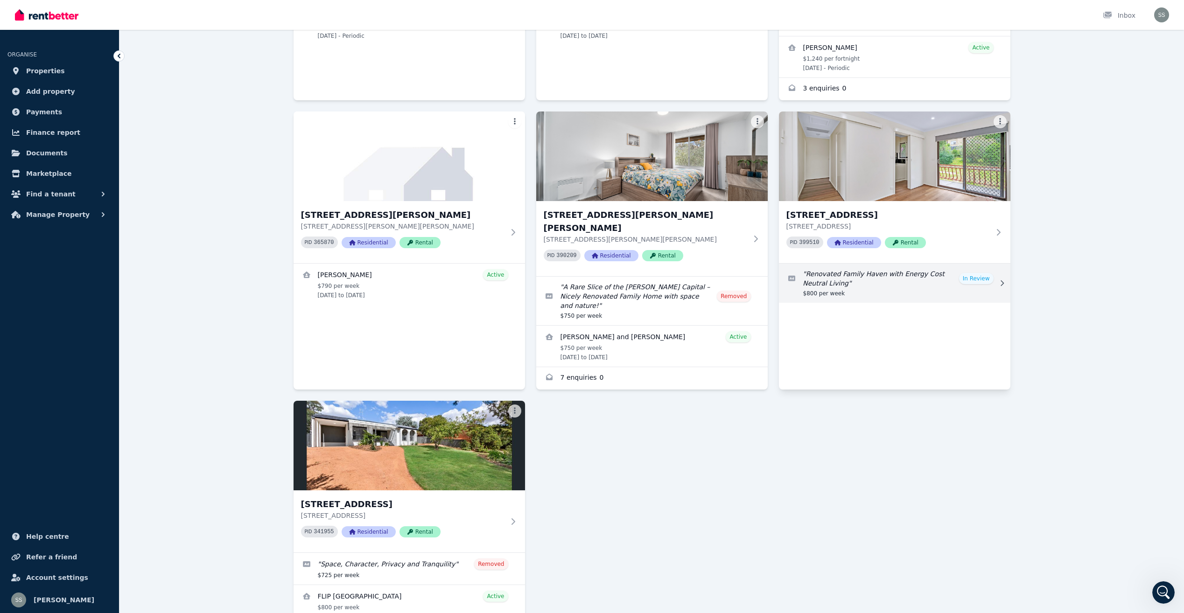
click at [982, 280] on link "Edit listing: Renovated Family Haven with Energy Cost Neutral Living" at bounding box center [895, 283] width 232 height 39
select select "***"
select select "**********"
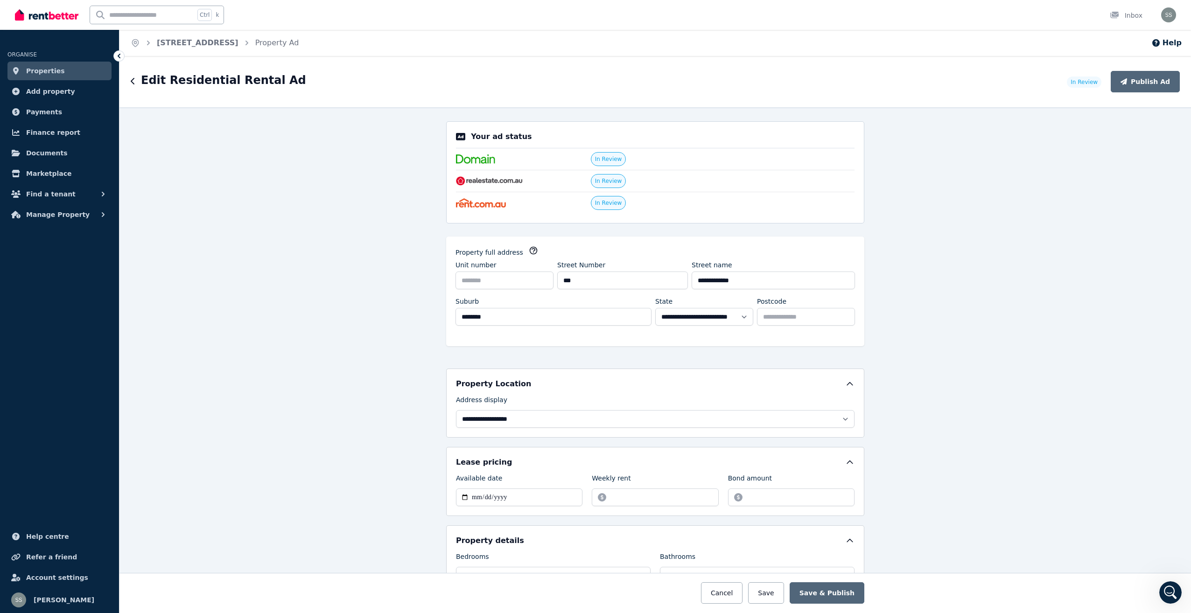
click at [607, 157] on span "In Review" at bounding box center [608, 158] width 27 height 7
click at [826, 207] on div "In Review" at bounding box center [655, 203] width 399 height 22
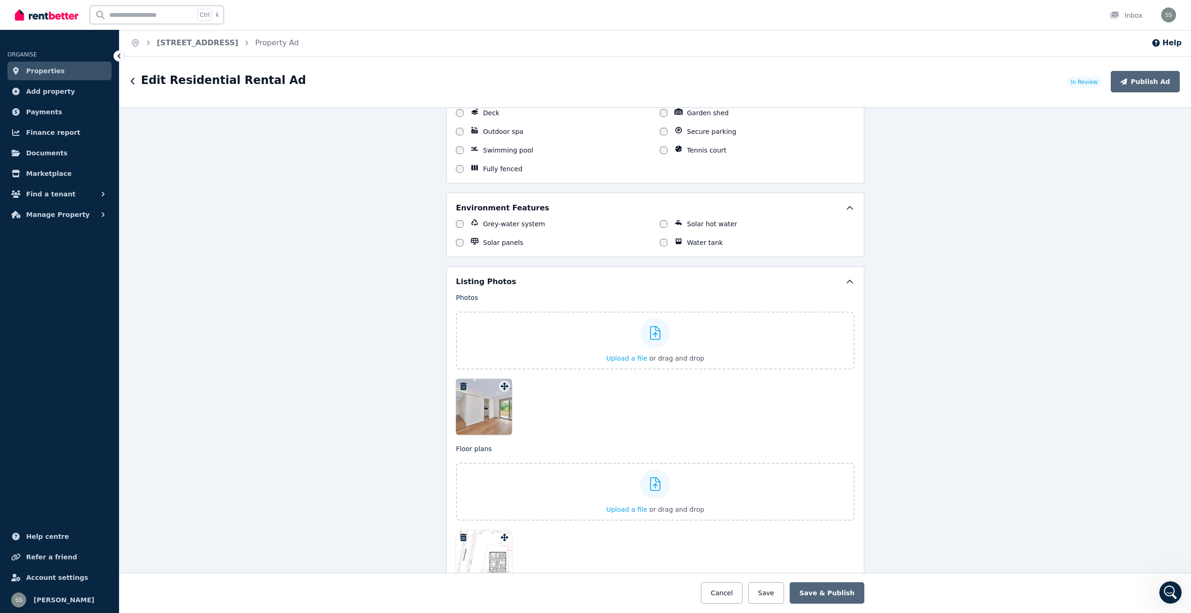
scroll to position [1245, 0]
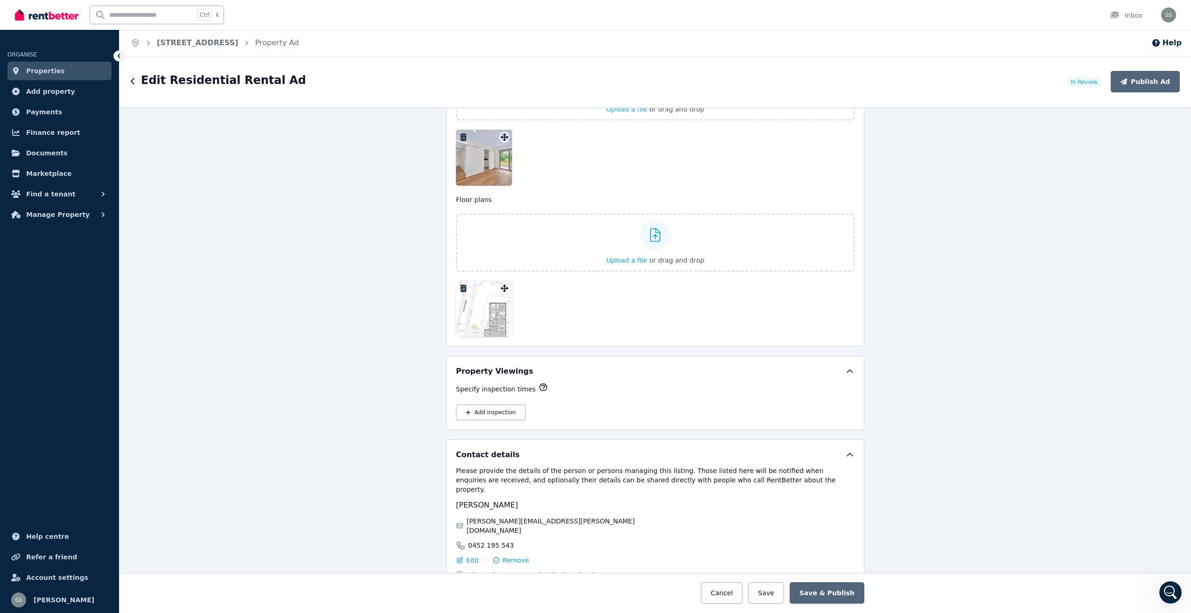
click at [489, 161] on div at bounding box center [484, 158] width 56 height 56
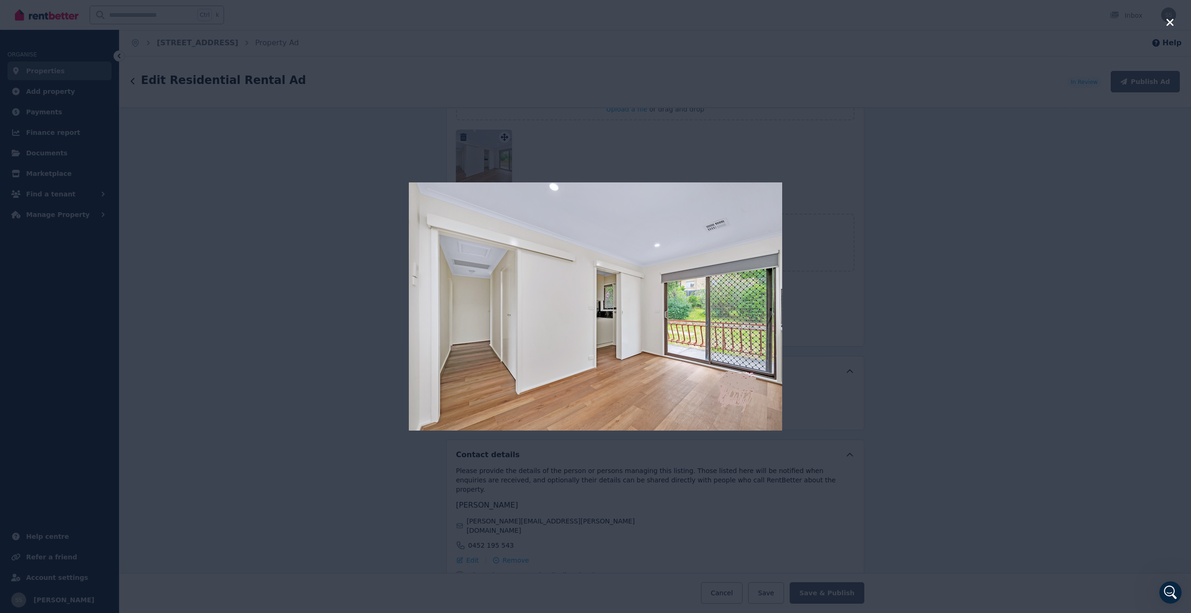
click at [763, 330] on img at bounding box center [595, 307] width 373 height 248
click at [1169, 22] on icon "button" at bounding box center [1170, 22] width 7 height 7
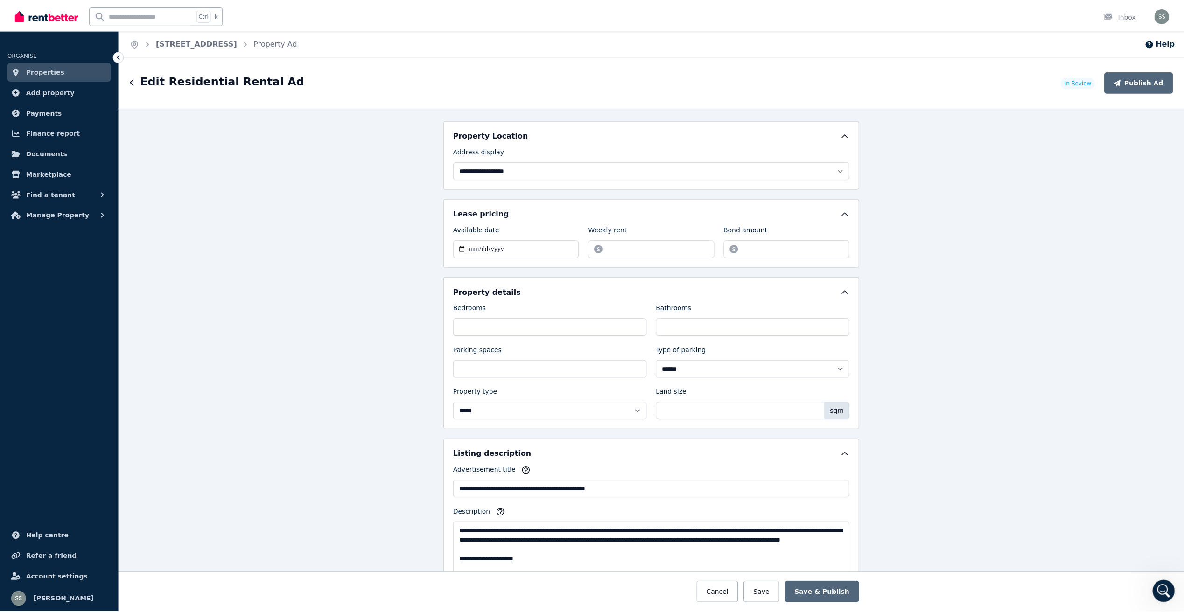
scroll to position [0, 0]
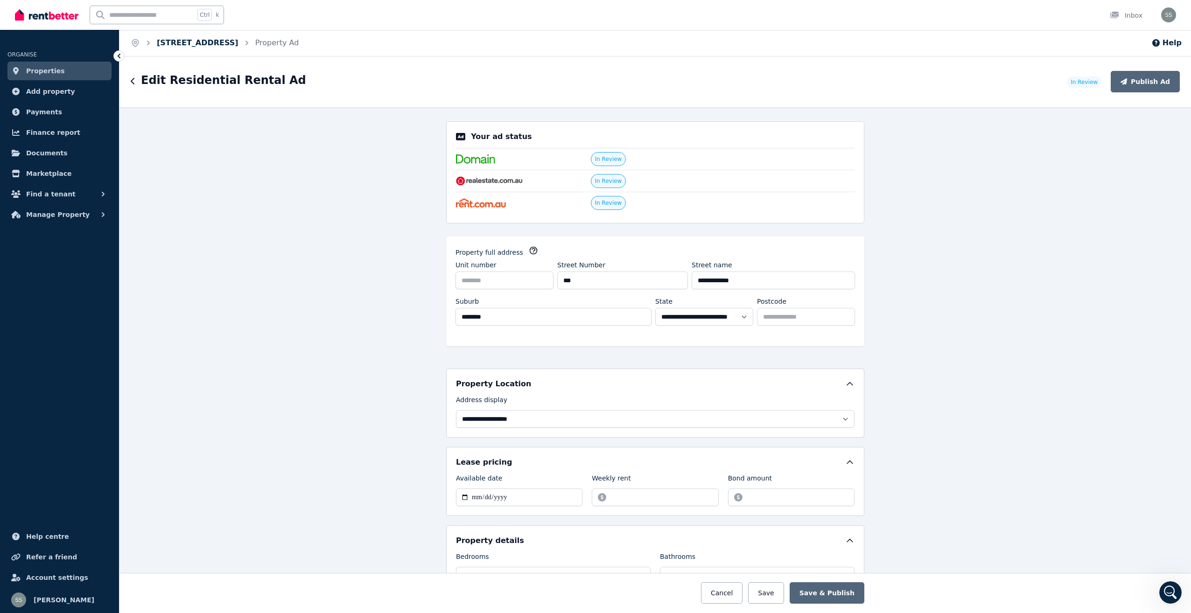
click at [229, 45] on link "[STREET_ADDRESS]" at bounding box center [198, 42] width 82 height 9
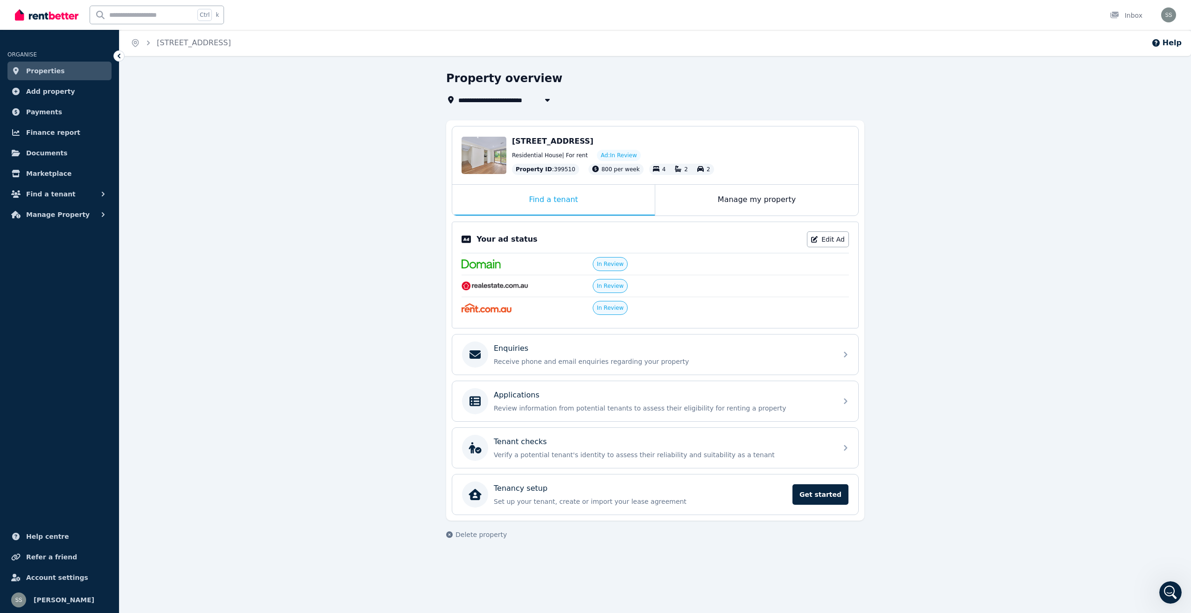
click at [44, 66] on span "Properties" at bounding box center [45, 70] width 39 height 11
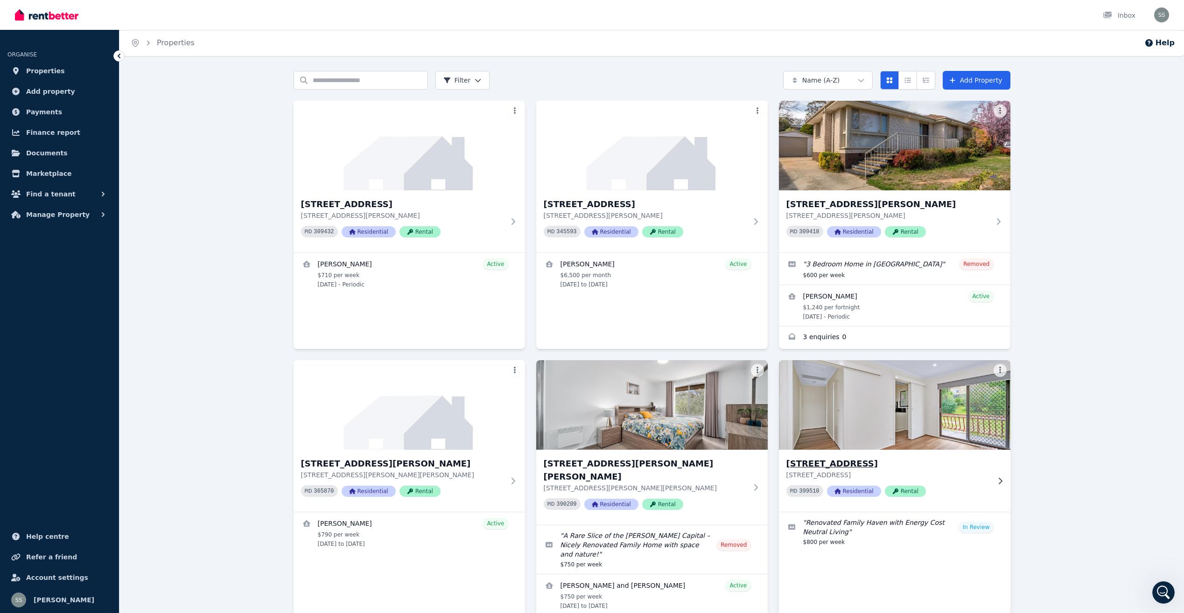
click at [1001, 485] on div "[STREET_ADDRESS] PID 399510 Residential Rental" at bounding box center [895, 481] width 232 height 62
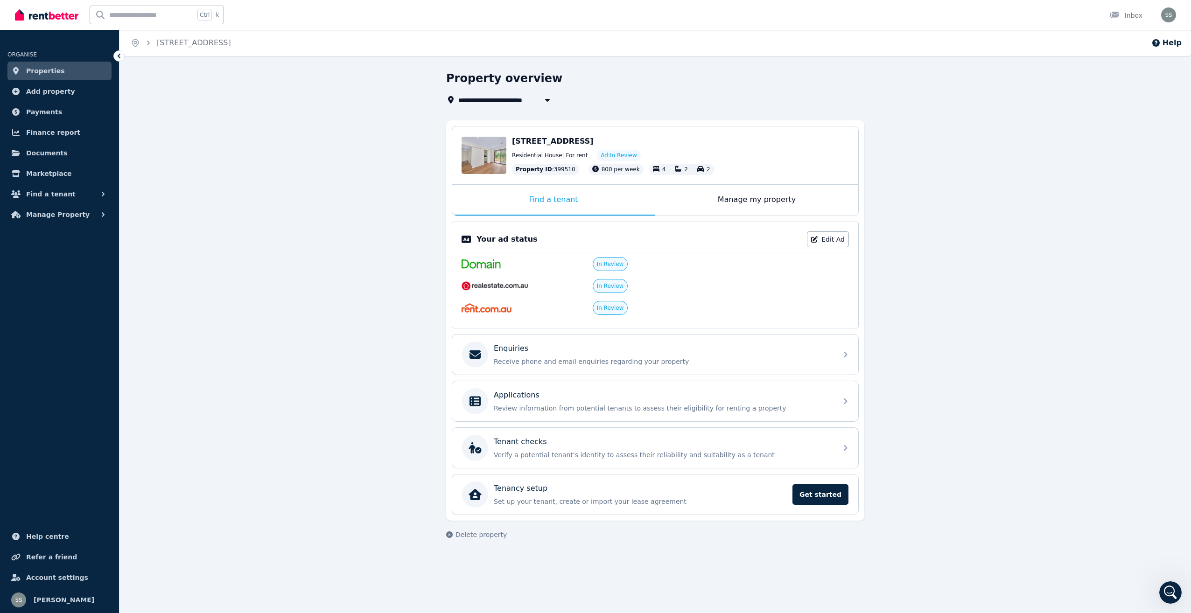
click at [42, 71] on span "Properties" at bounding box center [45, 70] width 39 height 11
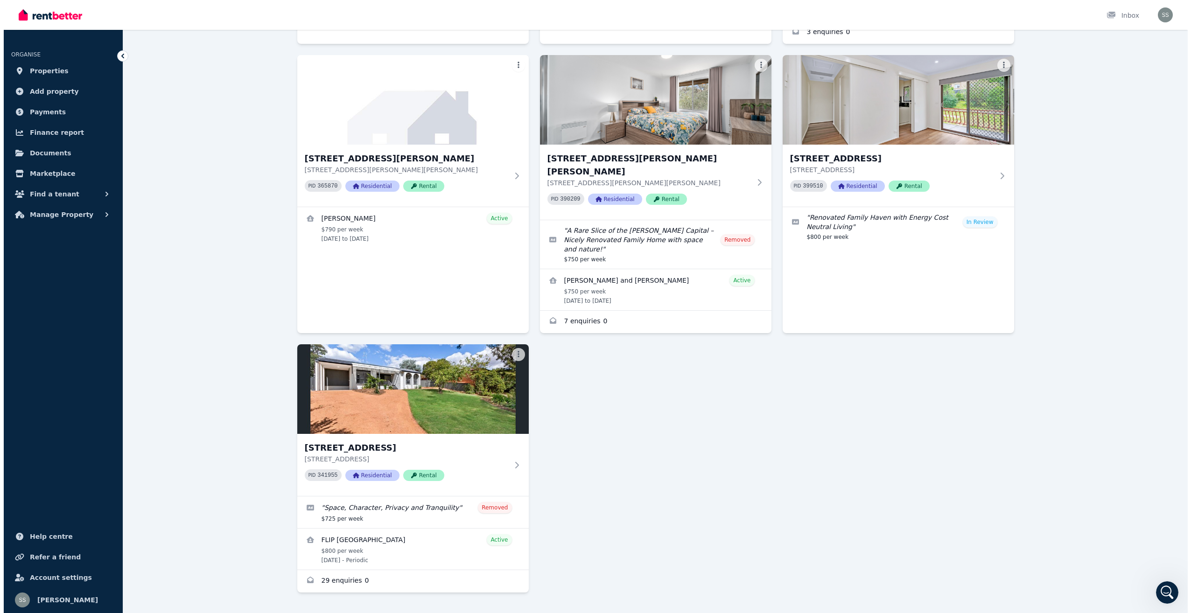
scroll to position [56, 0]
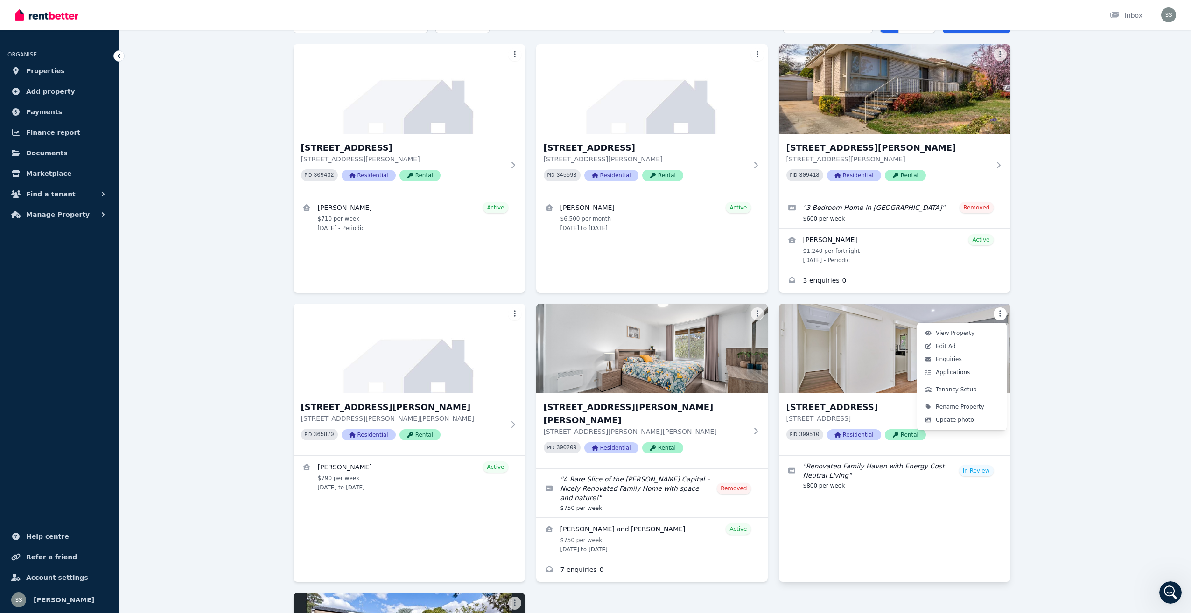
click at [1001, 312] on html "Open main menu Inbox Open user menu ORGANISE Properties Add property Payments F…" at bounding box center [595, 250] width 1191 height 613
click at [962, 329] on link "View Property" at bounding box center [962, 333] width 86 height 13
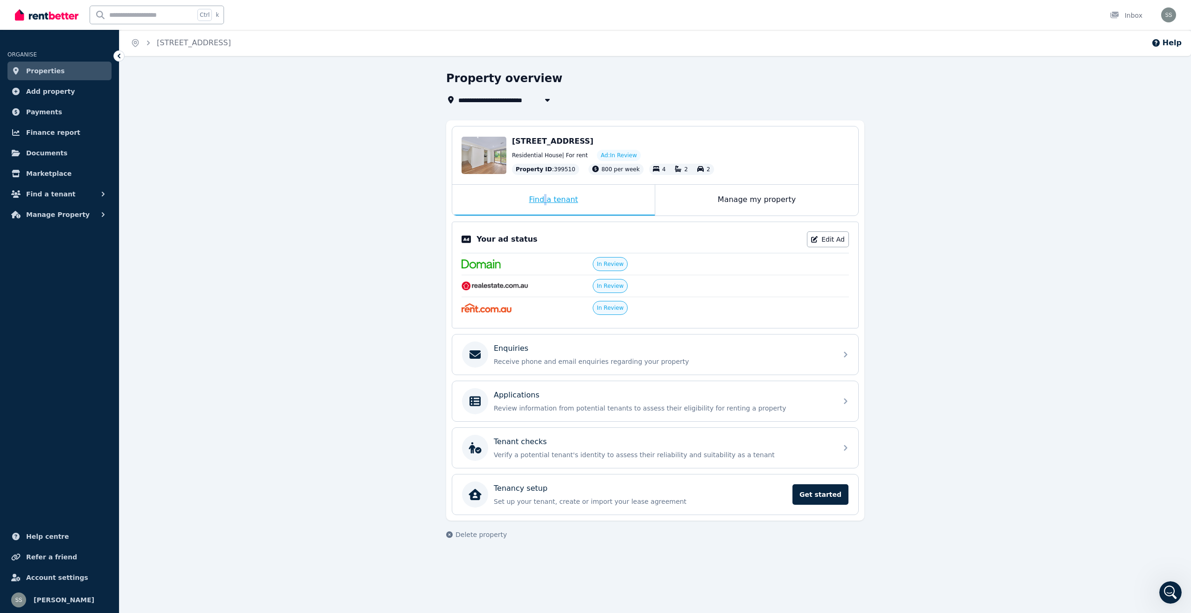
click at [547, 198] on div "Find a tenant" at bounding box center [553, 200] width 203 height 31
click at [569, 197] on div "Find a tenant" at bounding box center [553, 200] width 203 height 31
click at [42, 71] on span "Properties" at bounding box center [45, 70] width 39 height 11
